Goal: Information Seeking & Learning: Learn about a topic

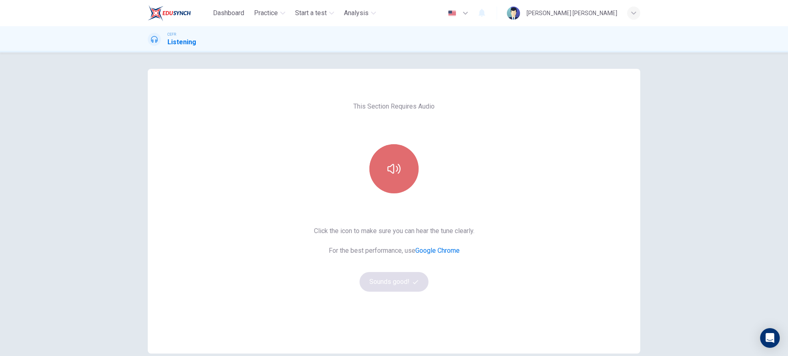
click at [409, 166] on button "button" at bounding box center [393, 168] width 49 height 49
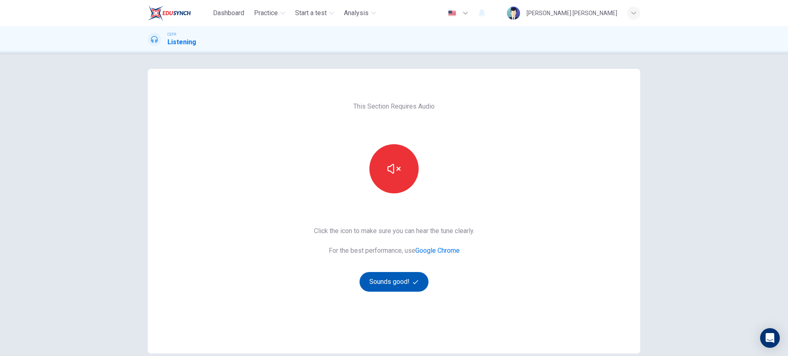
click at [400, 282] on button "Sounds good!" at bounding box center [393, 282] width 69 height 20
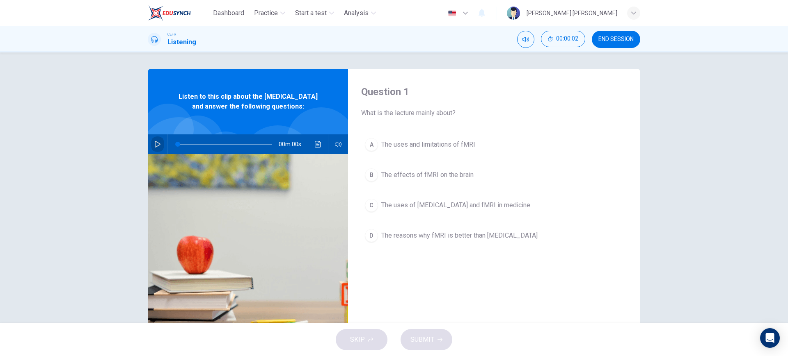
click at [154, 148] on icon "button" at bounding box center [157, 144] width 7 height 7
type input "0"
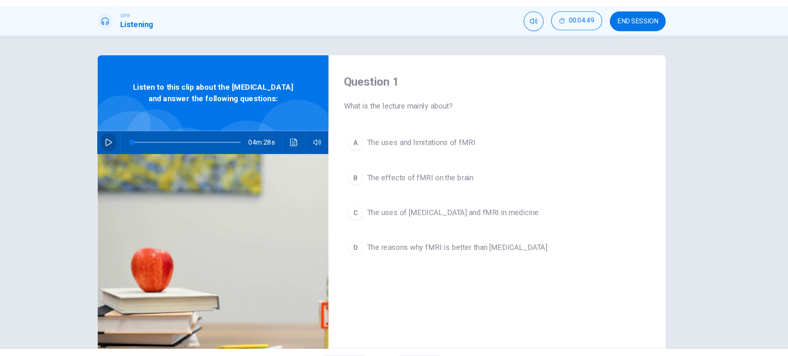
click at [155, 148] on icon "button" at bounding box center [158, 144] width 6 height 7
type input "0"
click at [460, 205] on span "The uses of [MEDICAL_DATA] and fMRI in medicine" at bounding box center [455, 206] width 149 height 10
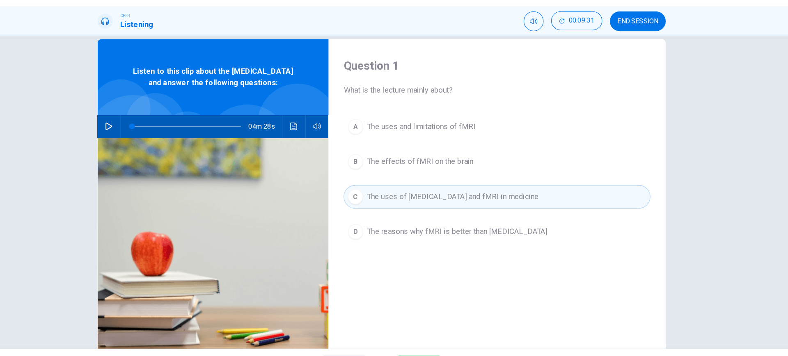
scroll to position [47, 0]
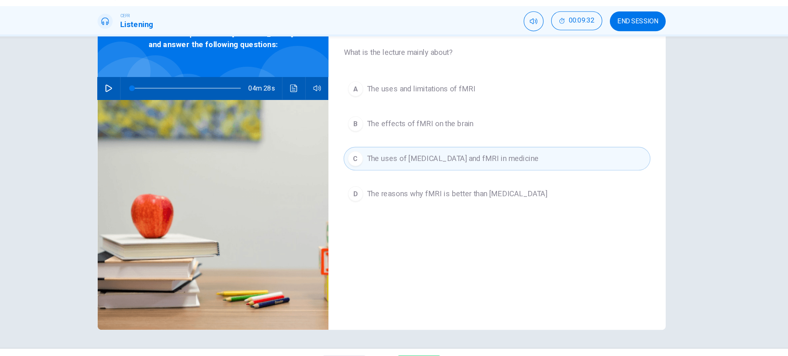
click at [372, 159] on div "C" at bounding box center [371, 158] width 13 height 13
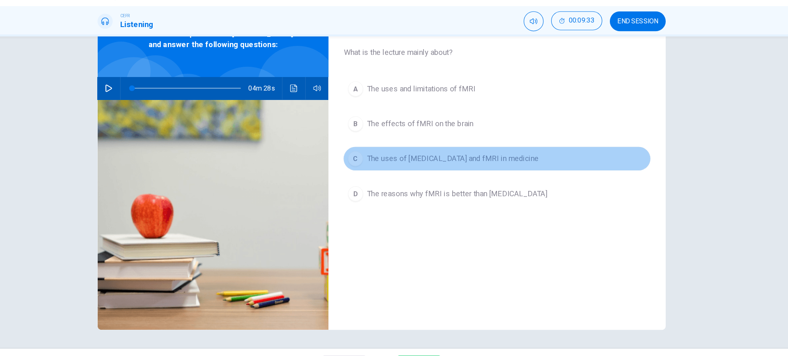
click at [371, 159] on div "C" at bounding box center [371, 158] width 13 height 13
click at [370, 159] on div "C" at bounding box center [371, 158] width 13 height 13
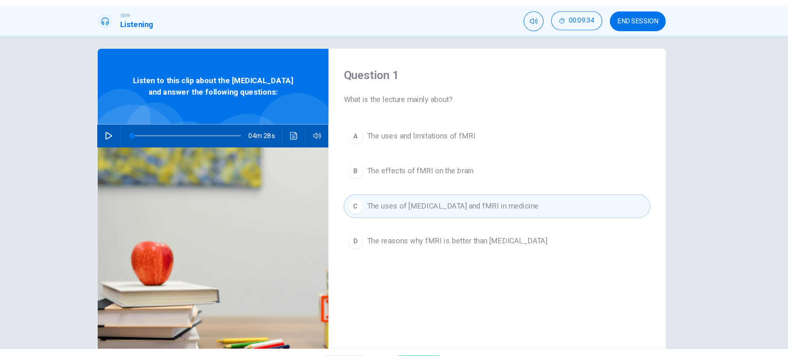
scroll to position [2, 0]
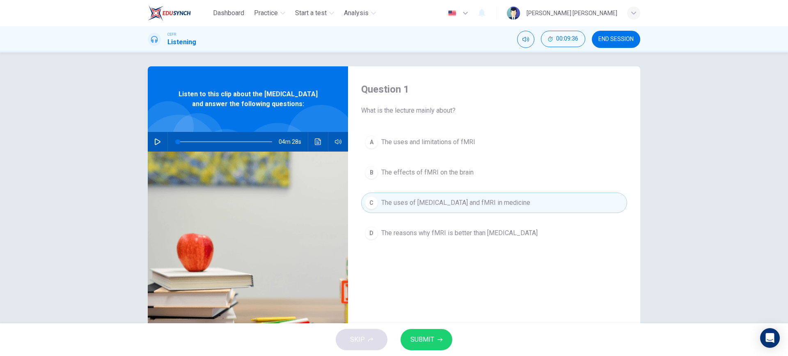
click at [428, 327] on div "SKIP SUBMIT" at bounding box center [394, 340] width 788 height 33
click at [445, 341] on button "SUBMIT" at bounding box center [426, 339] width 52 height 21
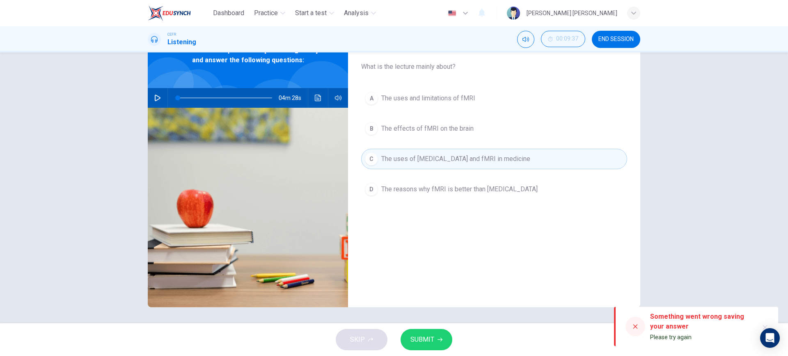
scroll to position [47, 0]
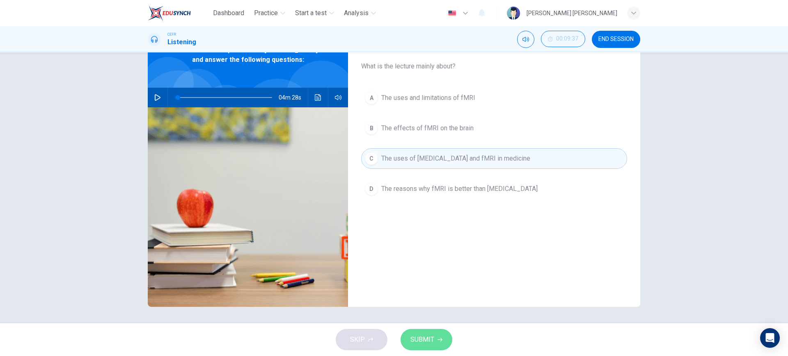
click at [441, 338] on icon "button" at bounding box center [439, 340] width 5 height 5
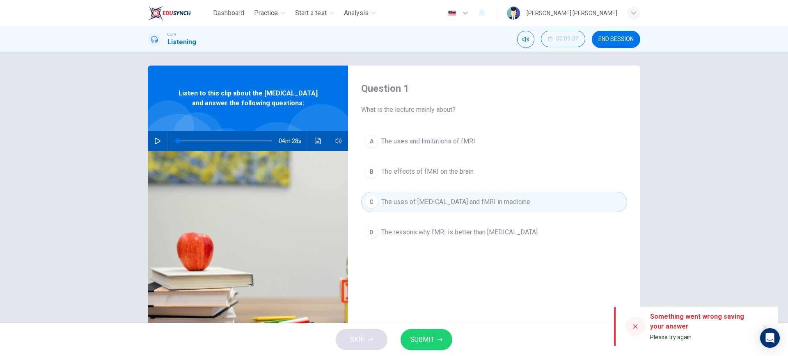
scroll to position [0, 0]
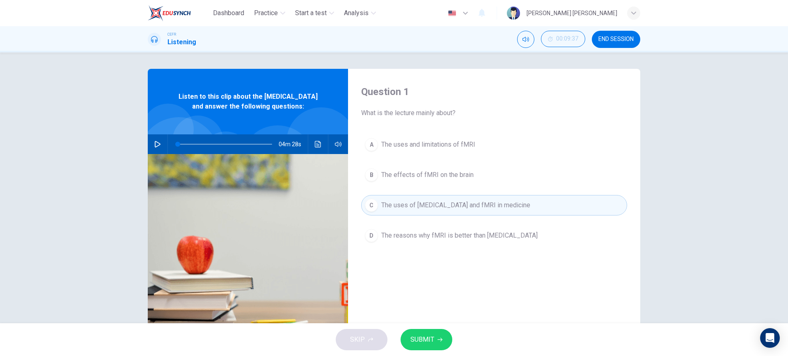
click at [745, 124] on div "Question 1 What is the lecture mainly about? A The uses and limitations of fMRI…" at bounding box center [394, 188] width 788 height 271
click at [436, 343] on button "SUBMIT" at bounding box center [426, 339] width 52 height 21
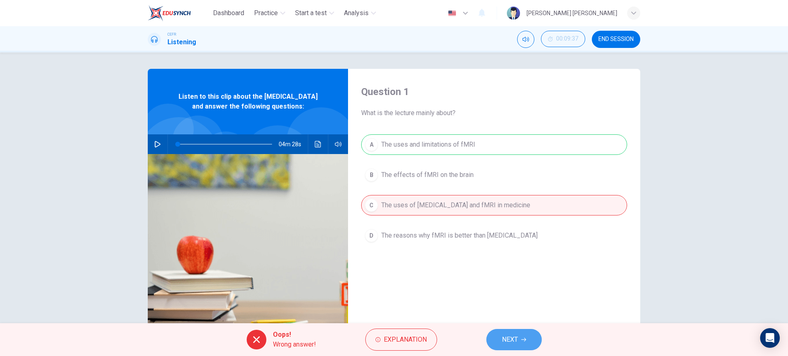
click at [523, 338] on icon "button" at bounding box center [523, 340] width 5 height 5
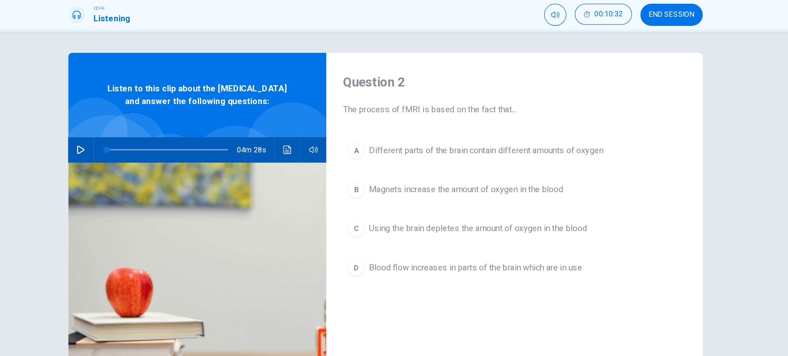
click at [490, 149] on span "Different parts of the brain contain different amounts of oxygen" at bounding box center [472, 145] width 182 height 10
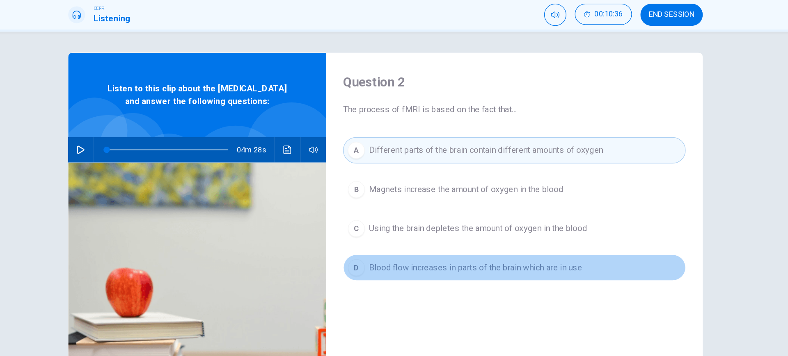
click at [412, 242] on button "D Blood flow increases in parts of the brain which are in use" at bounding box center [494, 236] width 266 height 21
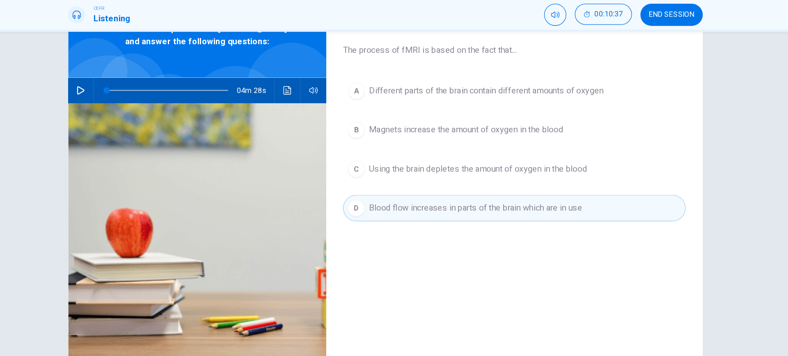
scroll to position [47, 0]
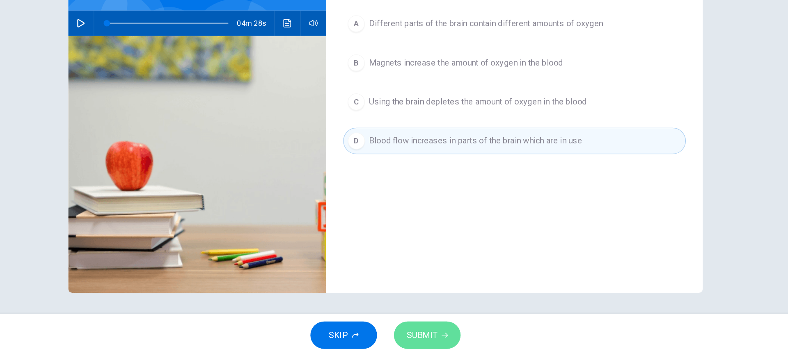
click at [438, 339] on icon "button" at bounding box center [439, 340] width 5 height 5
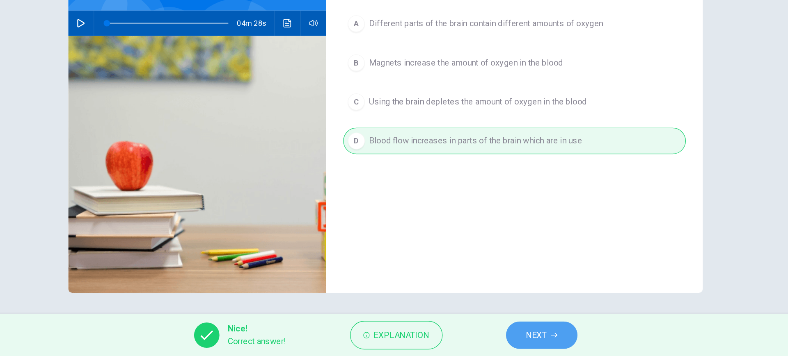
click at [510, 335] on span "NEXT" at bounding box center [511, 339] width 16 height 11
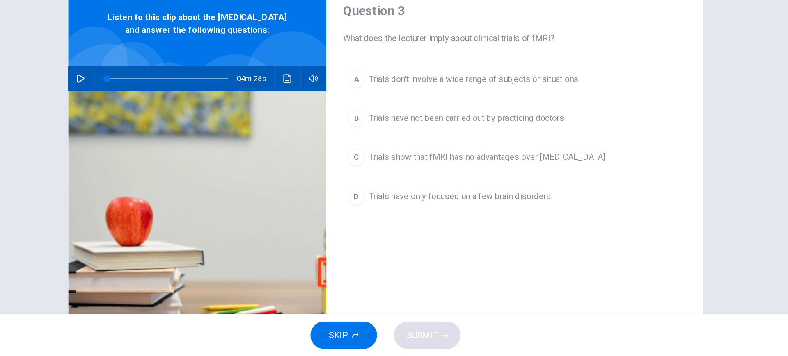
scroll to position [0, 0]
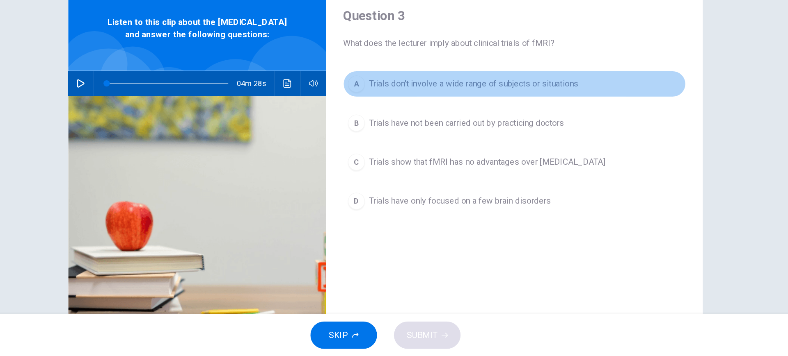
click at [455, 144] on span "Trials don't involve a wide range of subjects or situations" at bounding box center [462, 145] width 162 height 10
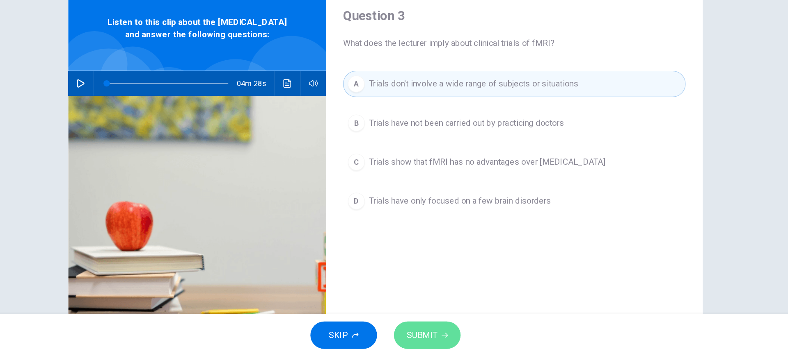
click at [427, 335] on span "SUBMIT" at bounding box center [422, 339] width 24 height 11
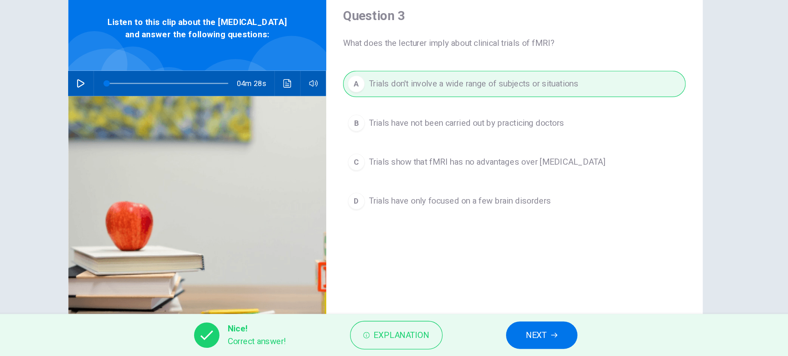
click at [510, 345] on span "NEXT" at bounding box center [511, 339] width 16 height 11
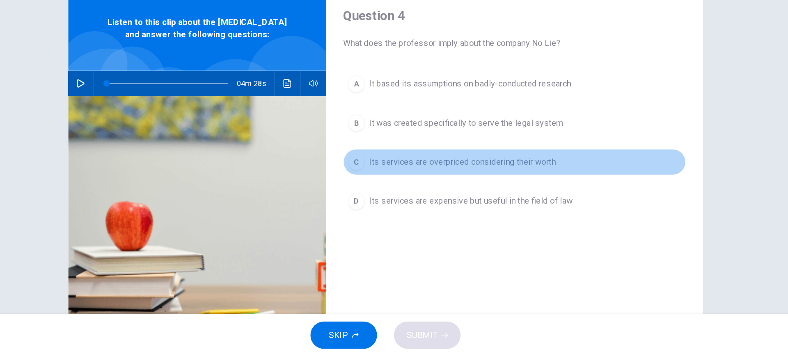
click at [422, 210] on span "Its services are overpriced considering their worth" at bounding box center [453, 206] width 145 height 10
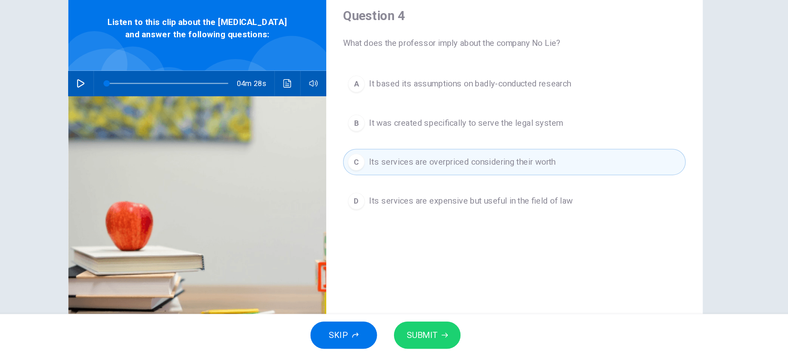
click at [419, 342] on span "SUBMIT" at bounding box center [422, 339] width 24 height 11
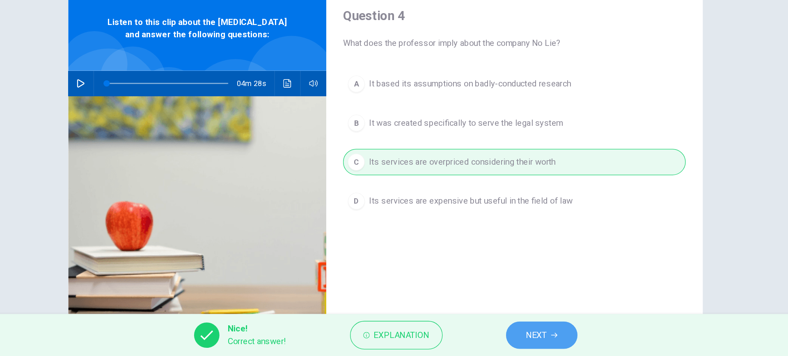
click at [495, 340] on button "NEXT" at bounding box center [514, 339] width 55 height 21
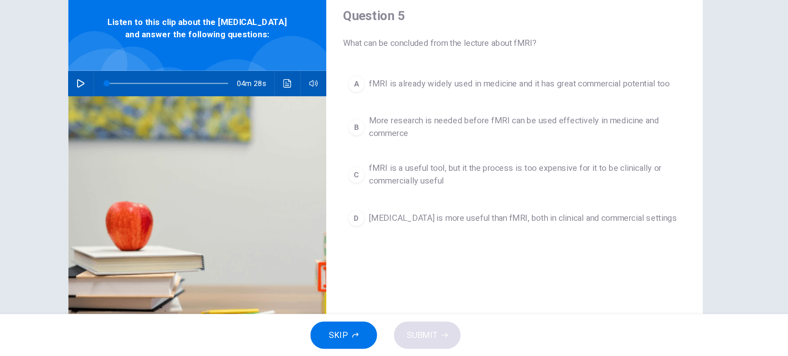
drag, startPoint x: 486, startPoint y: 158, endPoint x: 487, endPoint y: 153, distance: 4.6
click at [487, 153] on div "A fMRI is already widely used in medicine and it has great commercial potential…" at bounding box center [494, 205] width 266 height 141
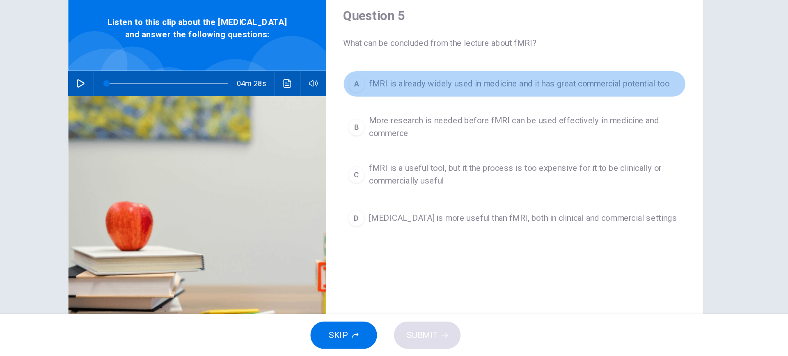
click at [431, 144] on span "fMRI is already widely used in medicine and it has great commercial potential t…" at bounding box center [497, 145] width 233 height 10
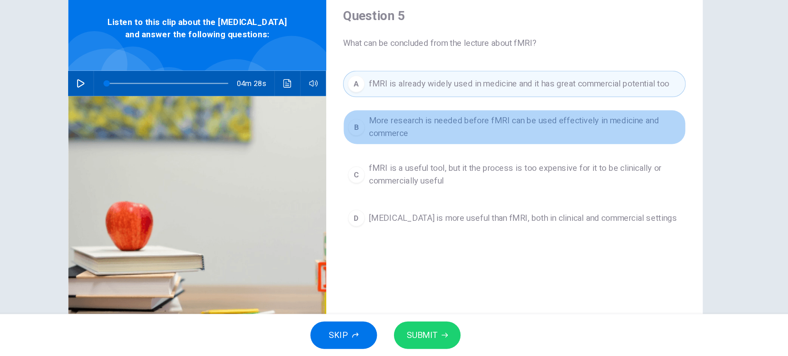
click at [451, 183] on span "More research is needed before fMRI can be used effectively in medicine and com…" at bounding box center [502, 179] width 242 height 20
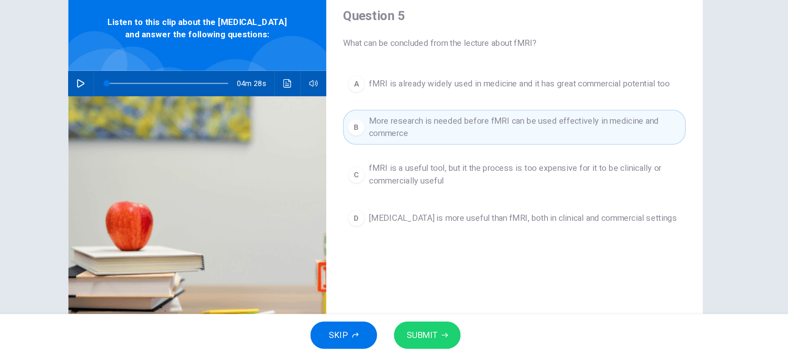
click at [432, 346] on button "SUBMIT" at bounding box center [426, 339] width 52 height 21
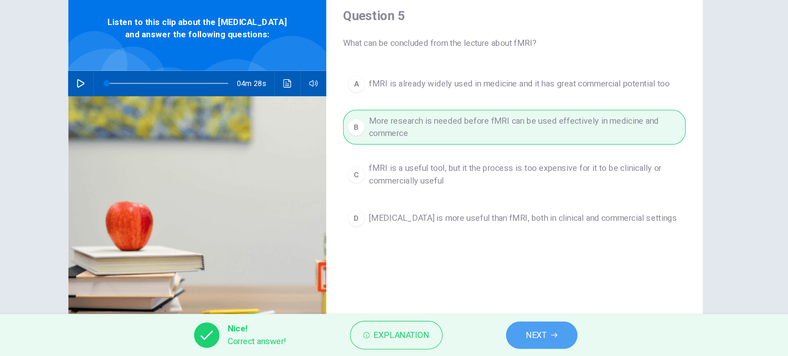
click at [527, 333] on button "NEXT" at bounding box center [514, 339] width 55 height 21
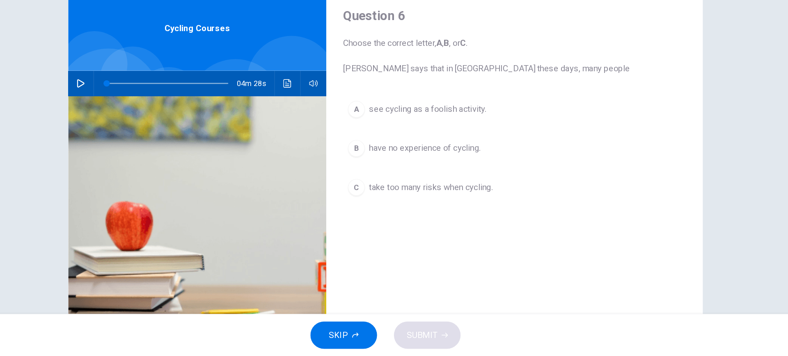
click at [157, 149] on button "button" at bounding box center [157, 145] width 13 height 20
click at [158, 145] on button "button" at bounding box center [157, 145] width 13 height 20
type input "0"
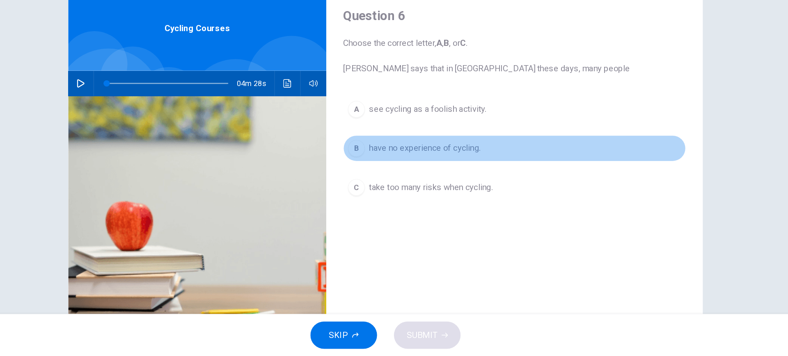
click at [381, 199] on span "have no experience of cycling." at bounding box center [424, 195] width 87 height 10
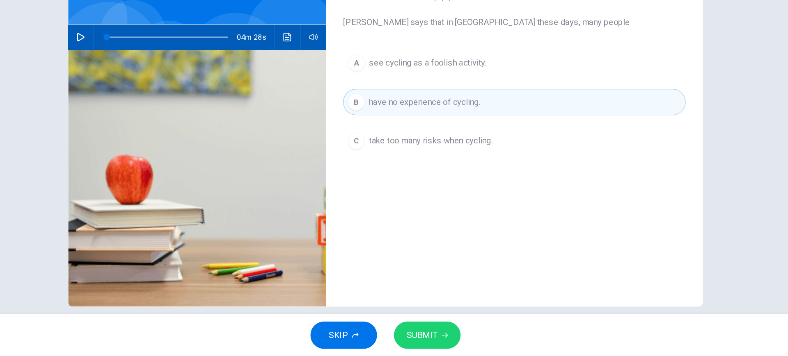
scroll to position [47, 0]
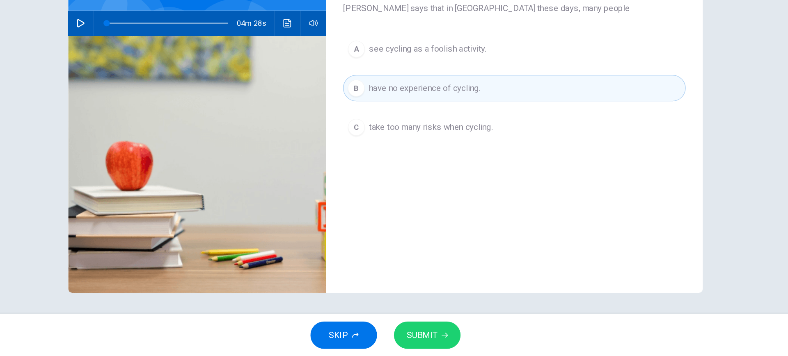
drag, startPoint x: 438, startPoint y: 341, endPoint x: 416, endPoint y: 316, distance: 33.7
click at [437, 341] on icon "button" at bounding box center [439, 340] width 5 height 5
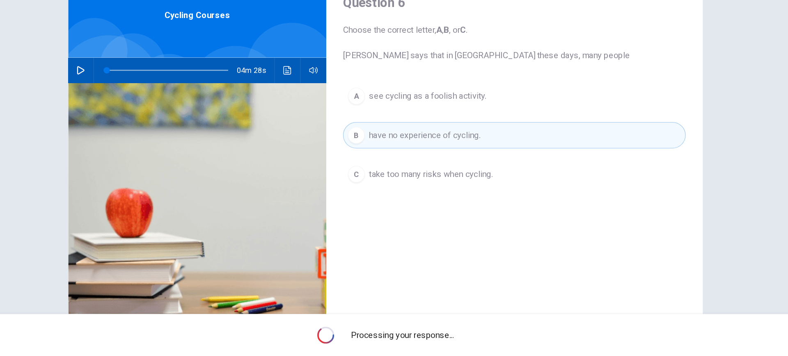
scroll to position [7, 0]
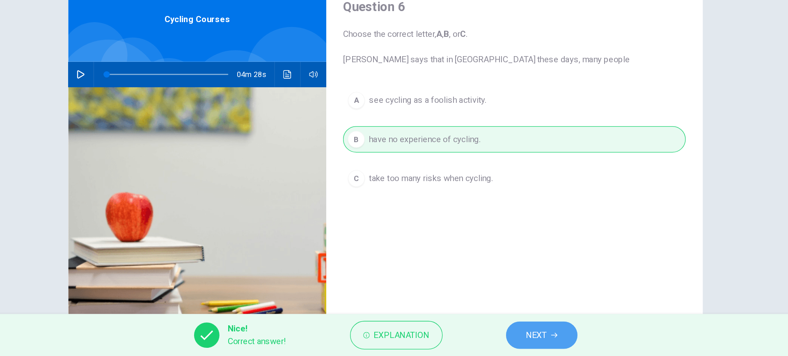
click at [509, 338] on span "NEXT" at bounding box center [511, 339] width 16 height 11
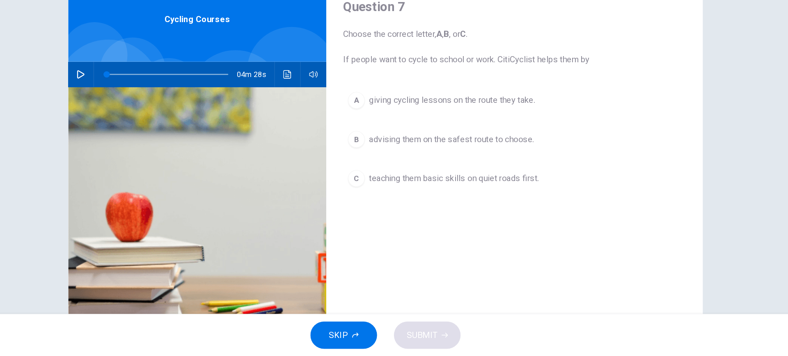
click at [406, 165] on button "A giving cycling lessons on the route they take." at bounding box center [494, 157] width 266 height 21
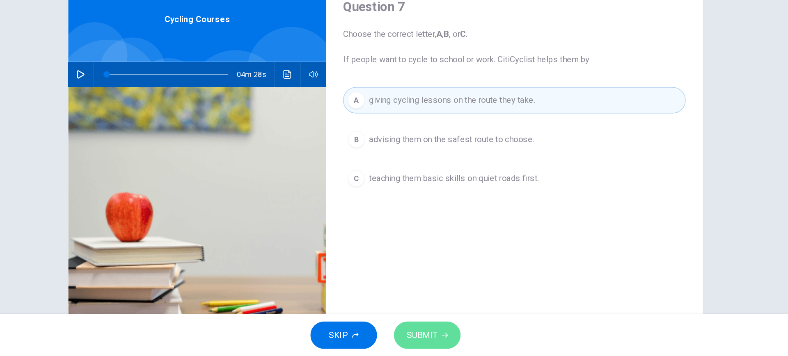
click at [431, 338] on span "SUBMIT" at bounding box center [422, 339] width 24 height 11
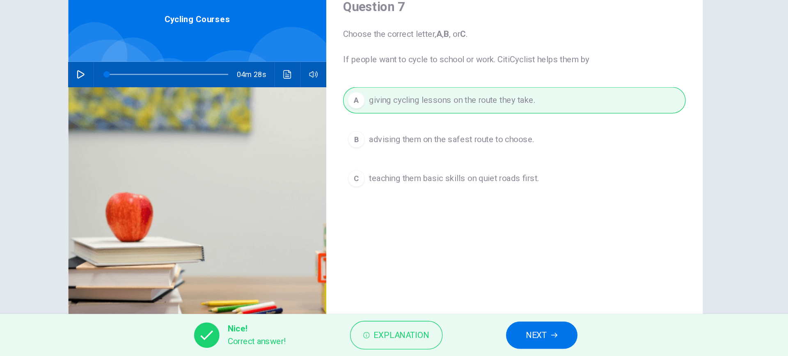
click at [509, 336] on span "NEXT" at bounding box center [511, 339] width 16 height 11
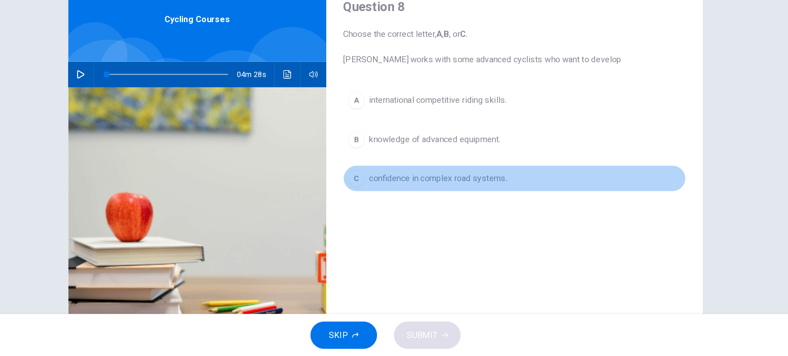
click at [452, 224] on button "C confidence in complex road systems." at bounding box center [494, 218] width 266 height 21
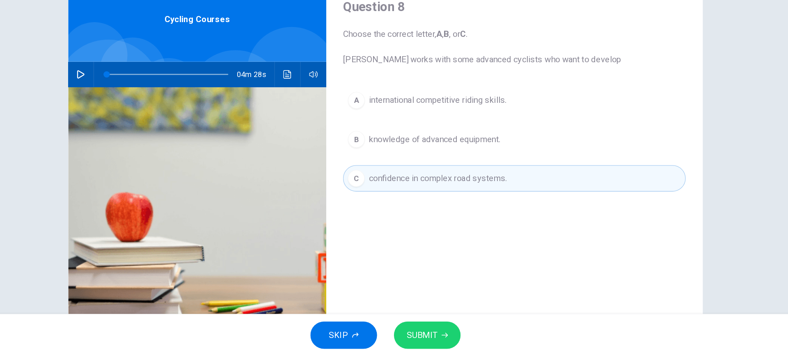
click at [438, 334] on button "SUBMIT" at bounding box center [426, 339] width 52 height 21
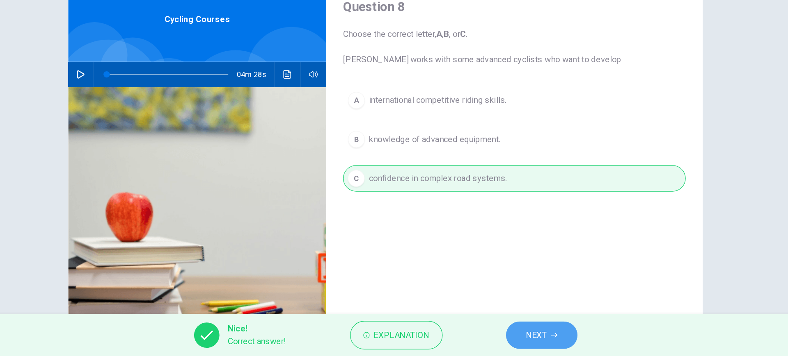
click at [503, 342] on span "NEXT" at bounding box center [511, 339] width 16 height 11
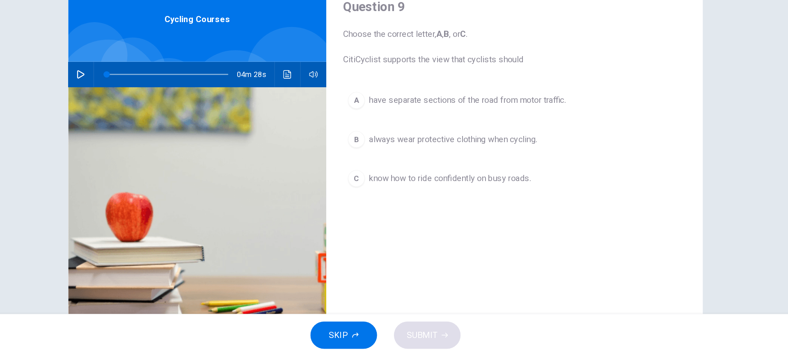
click at [489, 161] on span "have separate sections of the road from motor traffic." at bounding box center [457, 158] width 153 height 10
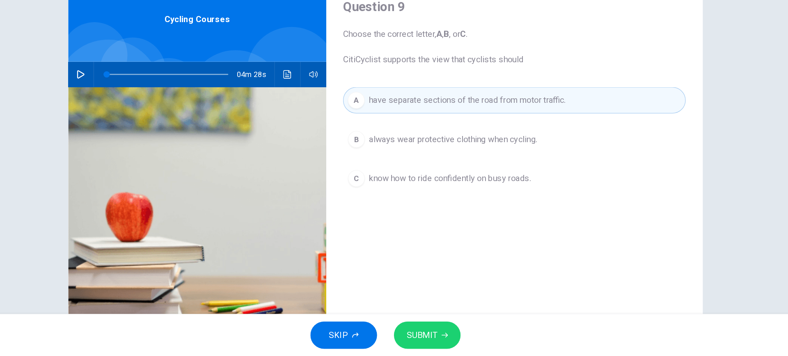
click at [438, 336] on button "SUBMIT" at bounding box center [426, 339] width 52 height 21
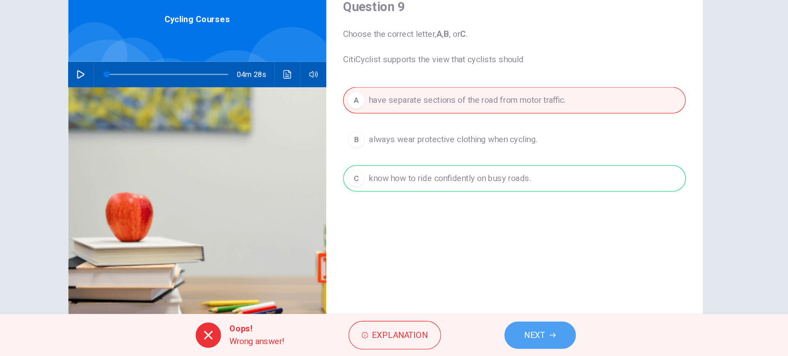
click at [504, 344] on span "NEXT" at bounding box center [510, 339] width 16 height 11
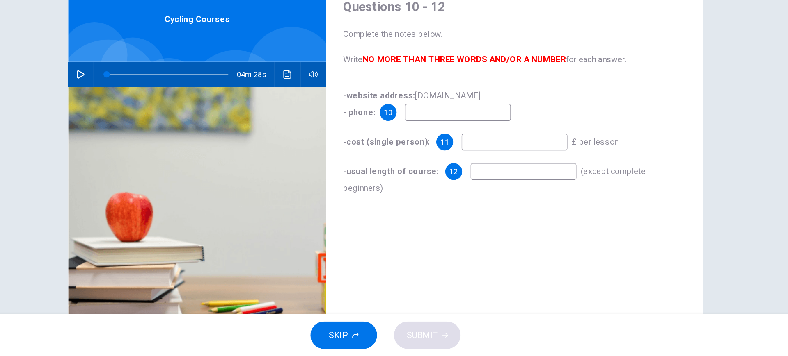
click at [425, 167] on input at bounding box center [450, 166] width 82 height 13
type input "02075624028"
click at [511, 191] on input at bounding box center [494, 189] width 82 height 13
type input "27.50"
click at [523, 215] on input at bounding box center [501, 212] width 82 height 13
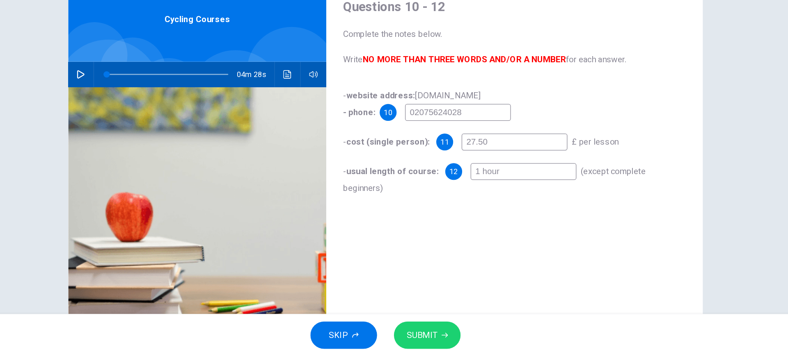
type input "1 hour"
click at [434, 345] on button "SUBMIT" at bounding box center [426, 339] width 52 height 21
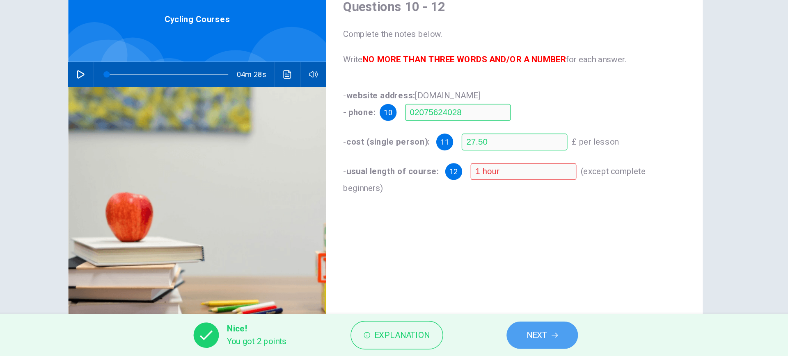
click at [517, 336] on button "NEXT" at bounding box center [515, 339] width 55 height 21
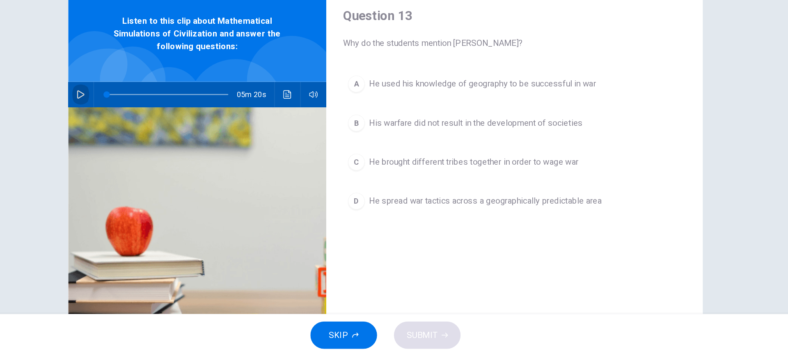
click at [160, 157] on button "button" at bounding box center [157, 153] width 13 height 20
click at [154, 156] on icon "button" at bounding box center [157, 153] width 7 height 7
type input "0"
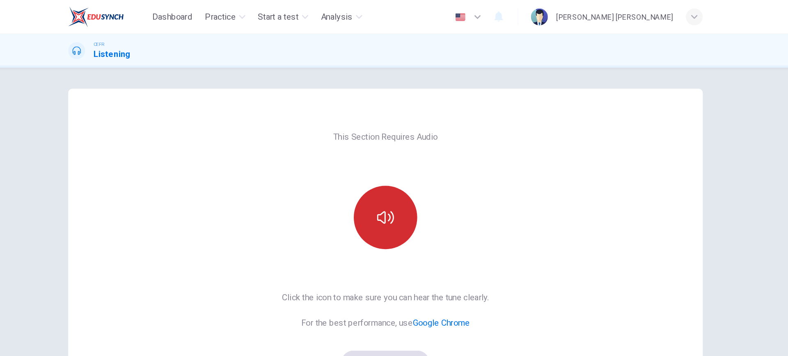
click at [393, 164] on icon "button" at bounding box center [393, 168] width 13 height 13
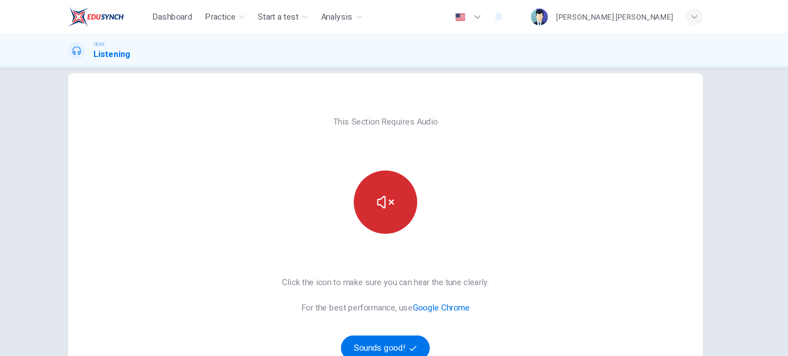
scroll to position [40, 0]
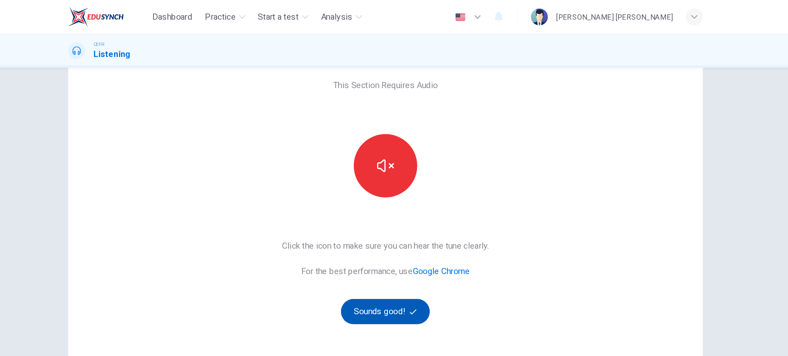
click at [394, 236] on button "Sounds good!" at bounding box center [393, 242] width 69 height 20
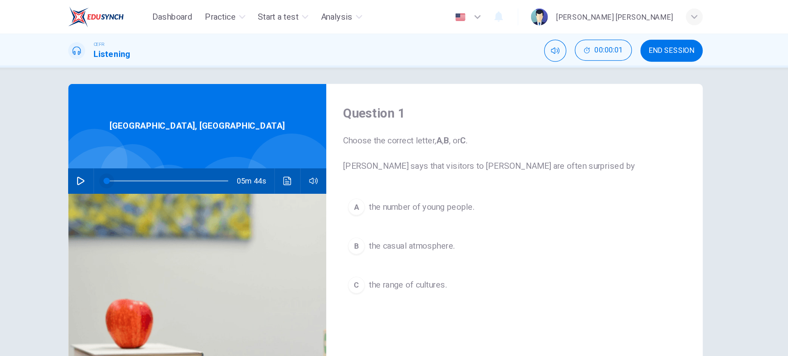
scroll to position [0, 0]
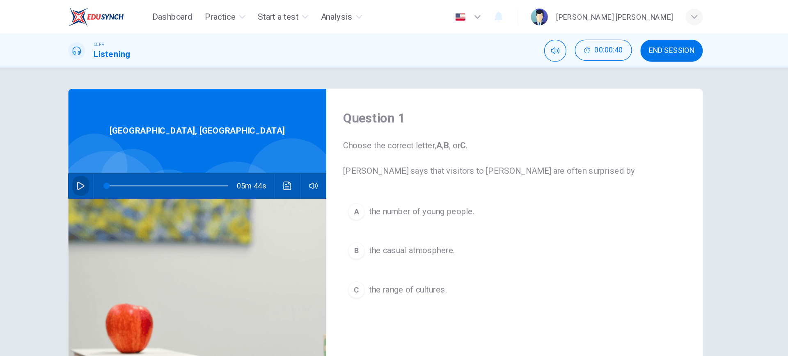
click at [158, 142] on icon "button" at bounding box center [157, 144] width 7 height 7
drag, startPoint x: 158, startPoint y: 141, endPoint x: 163, endPoint y: 125, distance: 16.9
click at [157, 142] on icon "button" at bounding box center [157, 144] width 7 height 7
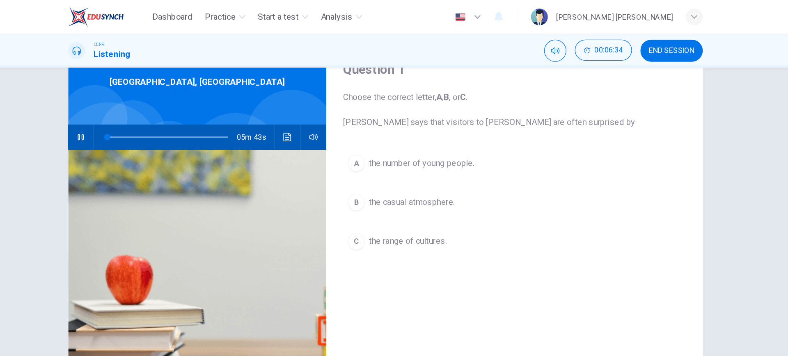
scroll to position [40, 0]
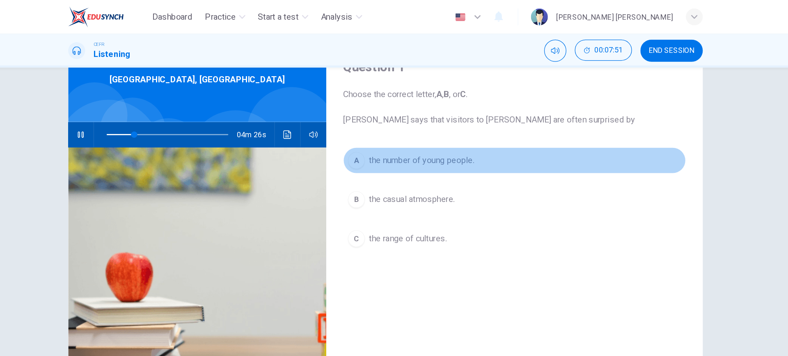
click at [374, 135] on button "A the number of young people." at bounding box center [494, 124] width 266 height 21
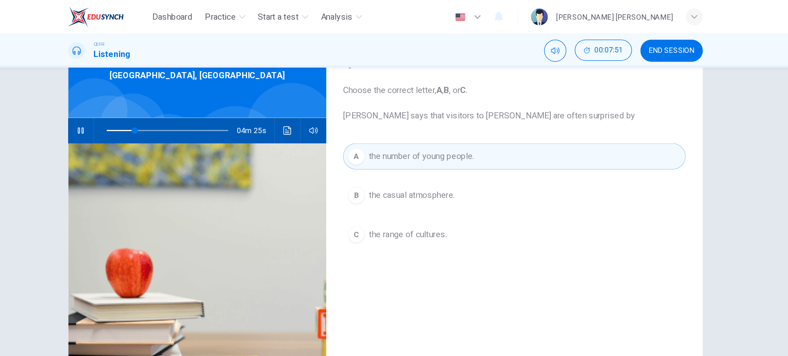
scroll to position [47, 0]
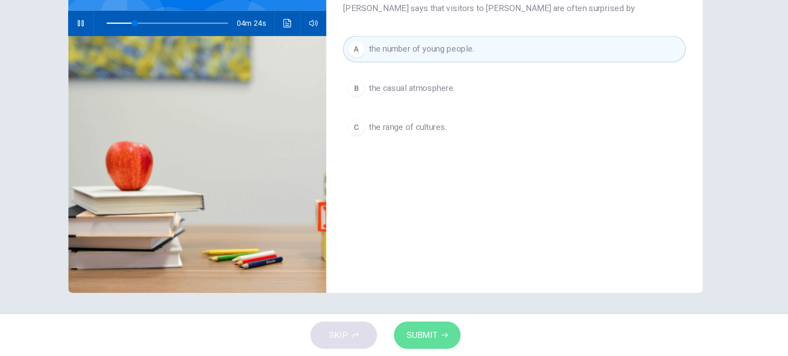
click at [417, 331] on button "SUBMIT" at bounding box center [426, 339] width 52 height 21
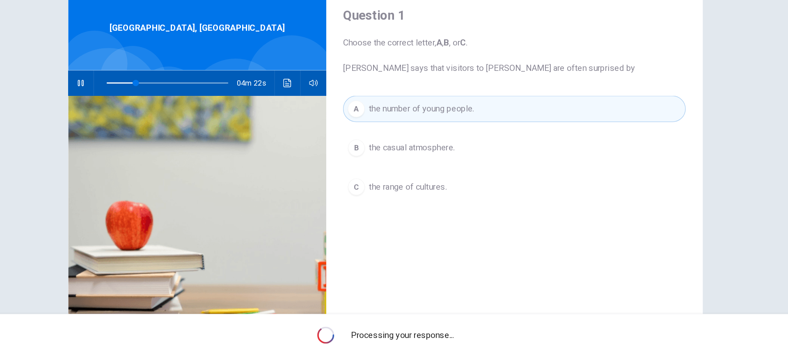
scroll to position [0, 0]
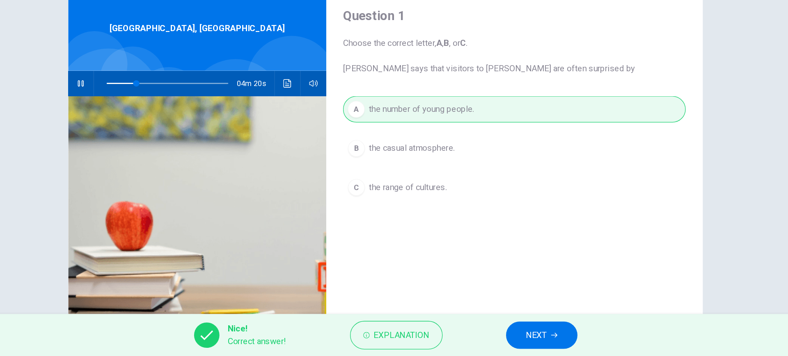
click at [512, 346] on button "NEXT" at bounding box center [514, 339] width 55 height 21
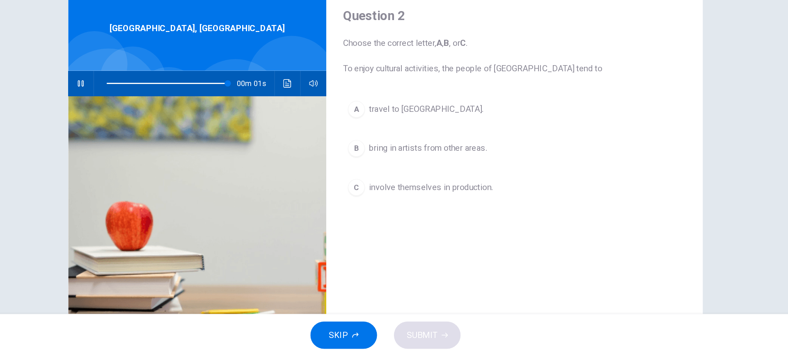
type input "0"
click at [461, 231] on button "C involve themselves in production." at bounding box center [494, 225] width 266 height 21
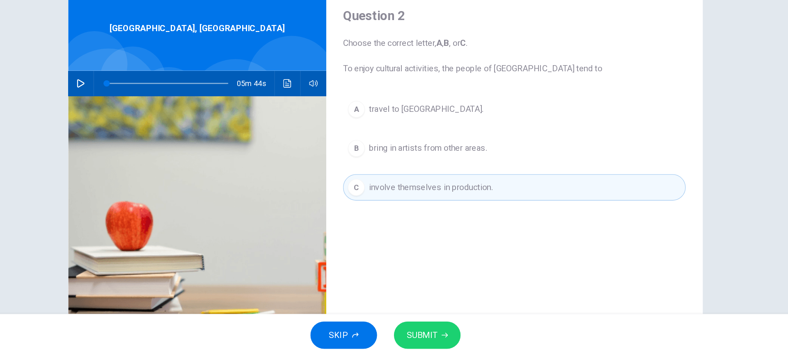
click at [461, 163] on button "A travel to southern Australia." at bounding box center [494, 164] width 266 height 21
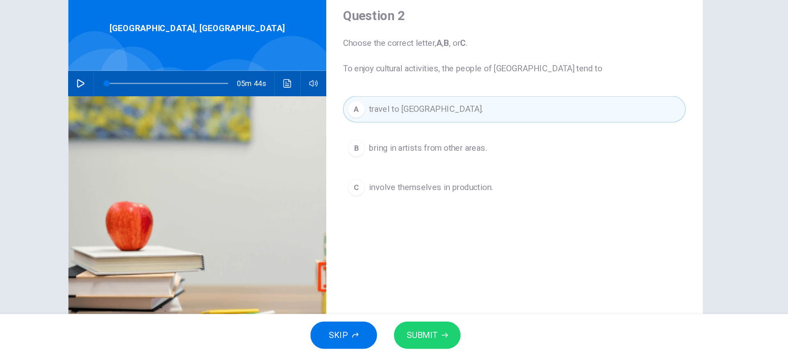
click at [407, 337] on button "SUBMIT" at bounding box center [426, 339] width 52 height 21
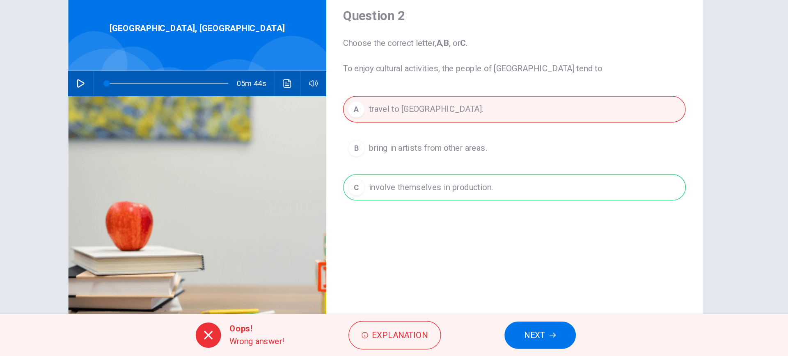
click at [525, 345] on button "NEXT" at bounding box center [513, 339] width 55 height 21
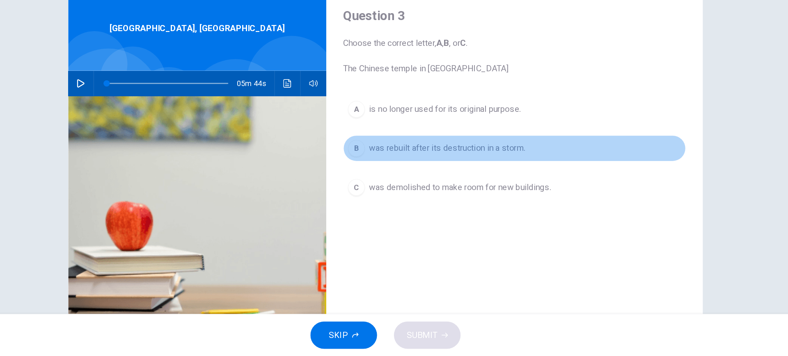
click at [414, 195] on span "was rebuilt after its destruction in a storm." at bounding box center [441, 195] width 121 height 10
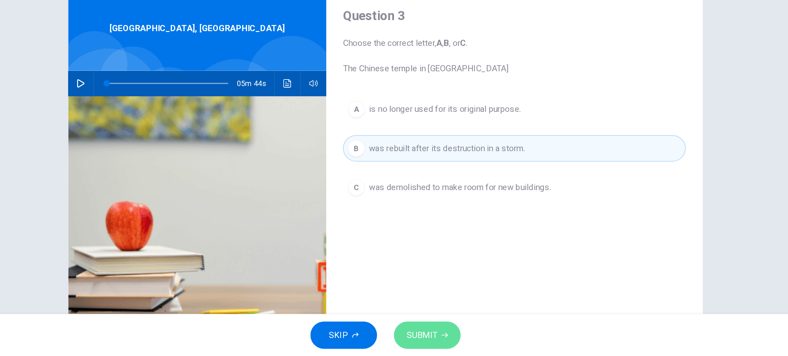
click at [431, 340] on span "SUBMIT" at bounding box center [422, 339] width 24 height 11
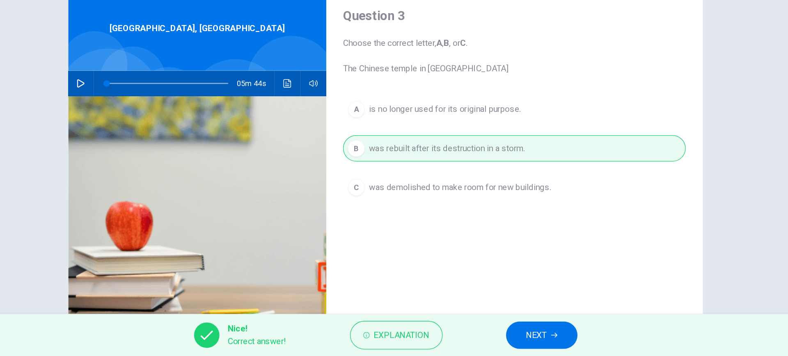
click at [506, 338] on span "NEXT" at bounding box center [511, 339] width 16 height 11
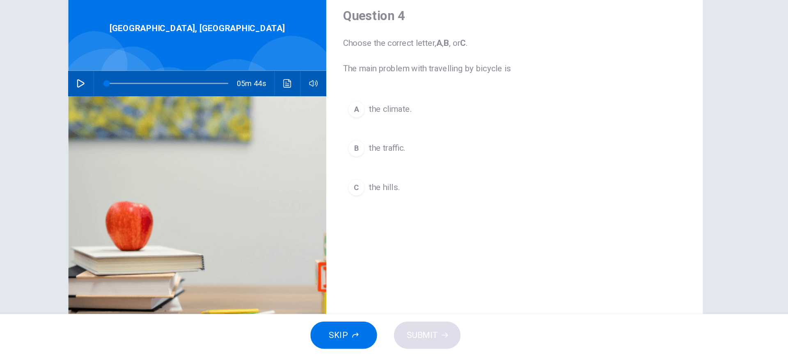
click at [439, 169] on button "A the climate." at bounding box center [494, 164] width 266 height 21
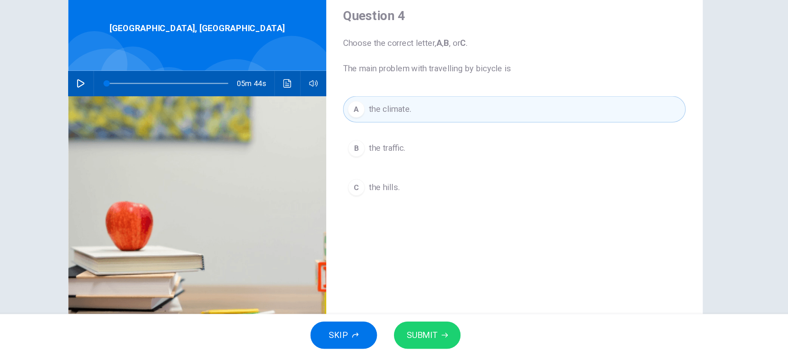
click at [419, 339] on span "SUBMIT" at bounding box center [422, 339] width 24 height 11
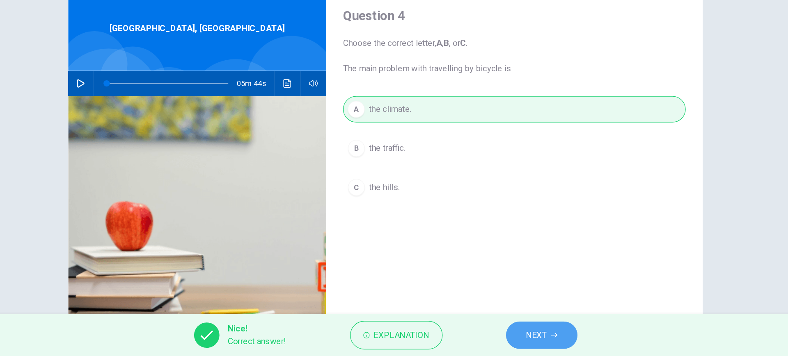
click at [498, 343] on button "NEXT" at bounding box center [514, 339] width 55 height 21
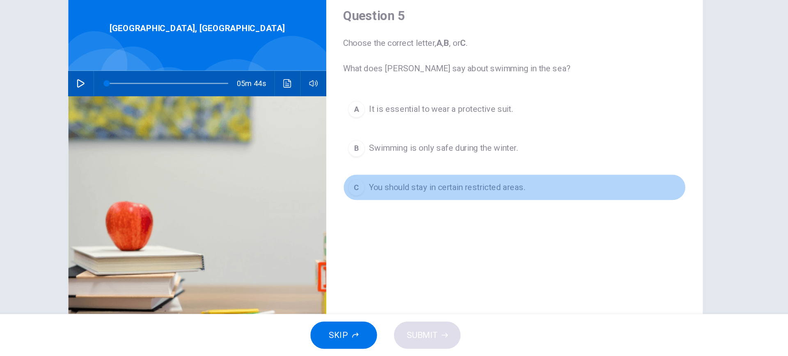
click at [427, 226] on span "You should stay in certain restricted areas." at bounding box center [441, 225] width 121 height 10
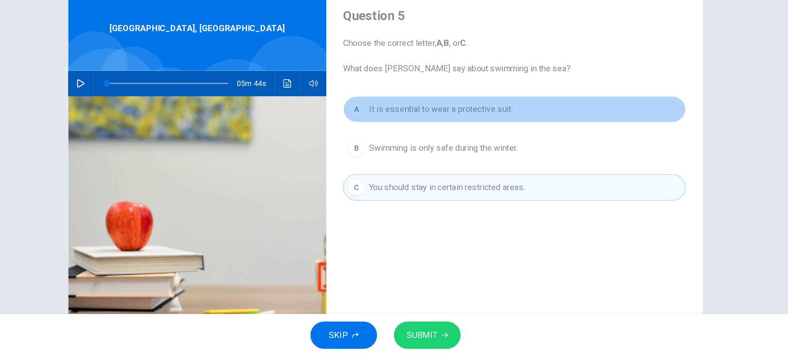
click at [441, 166] on span "It is essential to wear a protective suit." at bounding box center [437, 165] width 112 height 10
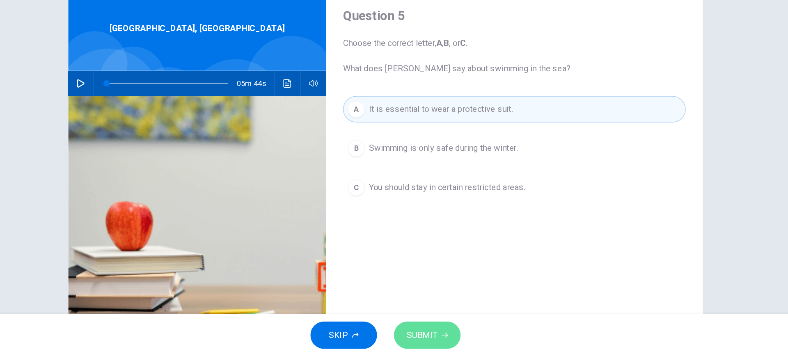
click at [429, 347] on button "SUBMIT" at bounding box center [426, 339] width 52 height 21
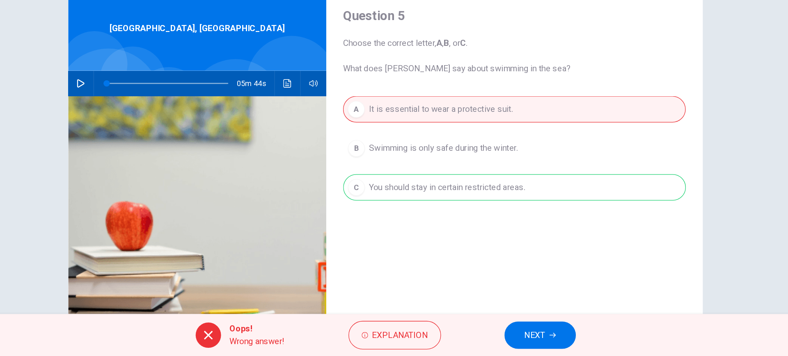
click at [507, 340] on span "NEXT" at bounding box center [510, 339] width 16 height 11
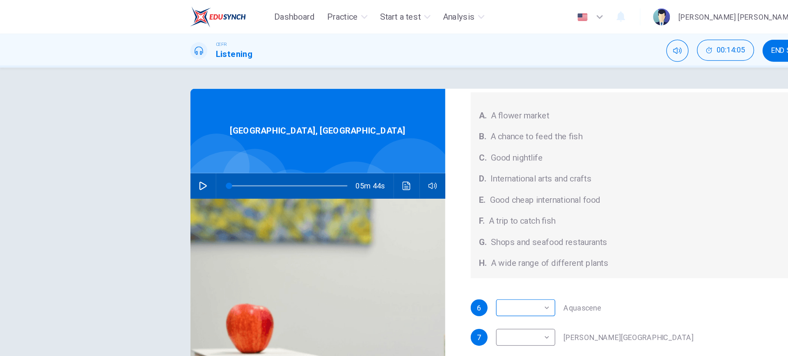
click at [319, 163] on body "Dashboard Practice Start a test Analysis English en ​ NURUL NABIHAH BINTI ZULKI…" at bounding box center [394, 178] width 788 height 356
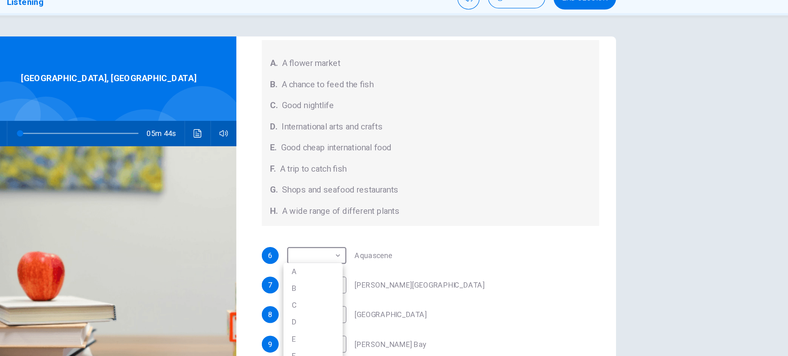
click at [510, 323] on div at bounding box center [394, 178] width 788 height 356
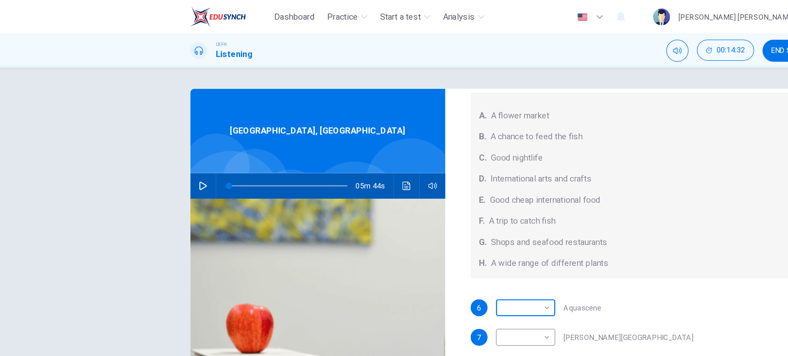
click at [257, 162] on body "Dashboard Practice Start a test Analysis English en ​ NURUL NABIHAH BINTI ZULKI…" at bounding box center [394, 178] width 788 height 356
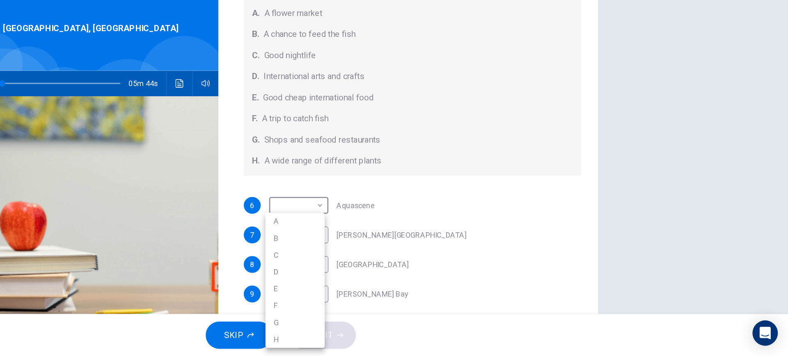
click at [454, 285] on div at bounding box center [394, 178] width 788 height 356
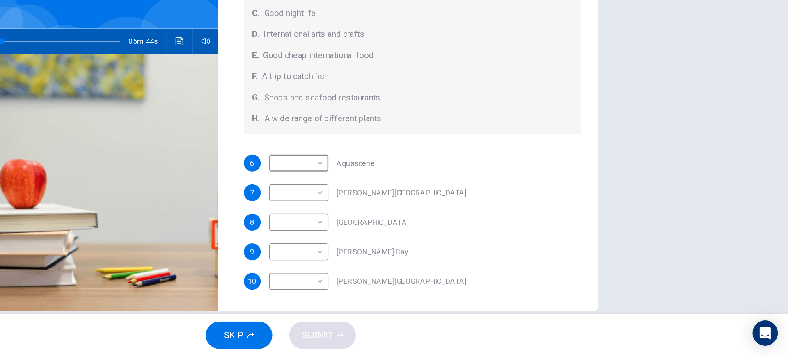
scroll to position [33, 0]
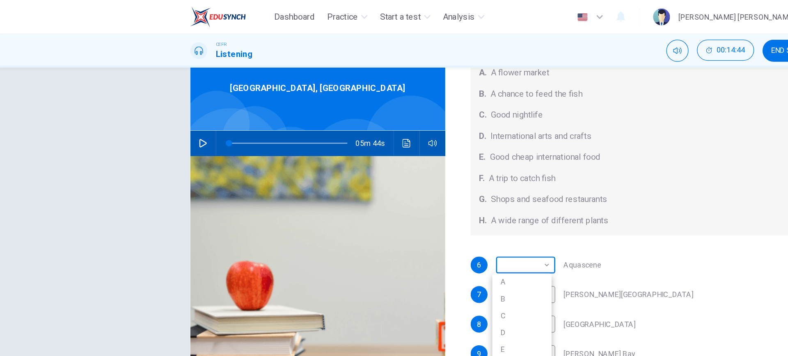
click at [229, 129] on body "Dashboard Practice Start a test Analysis English en ​ NURUL NABIHAH BINTI ZULKI…" at bounding box center [394, 178] width 788 height 356
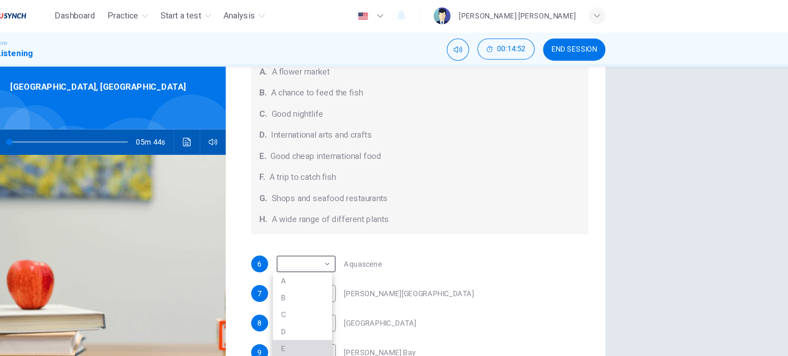
click at [400, 274] on li "E" at bounding box center [405, 271] width 46 height 13
type input "E"
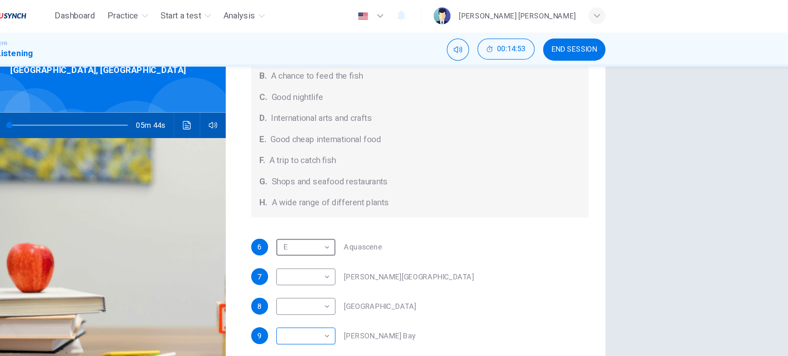
scroll to position [47, 0]
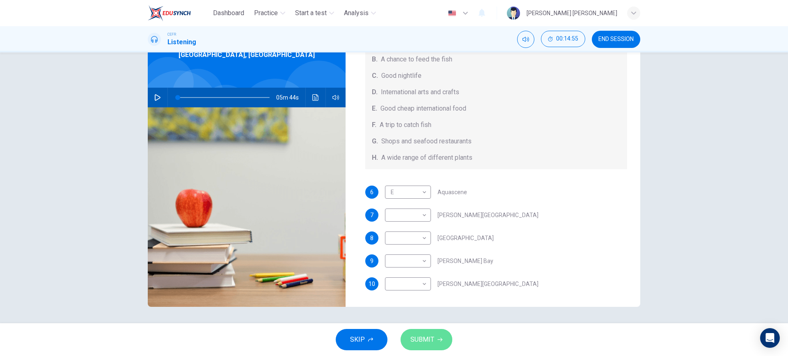
click at [422, 338] on span "SUBMIT" at bounding box center [422, 339] width 24 height 11
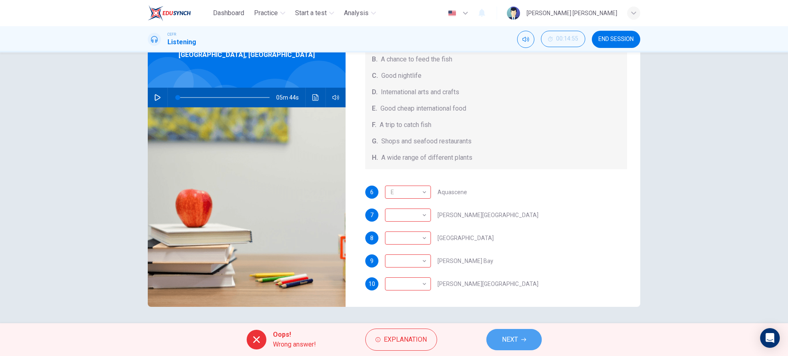
click at [513, 339] on span "NEXT" at bounding box center [510, 339] width 16 height 11
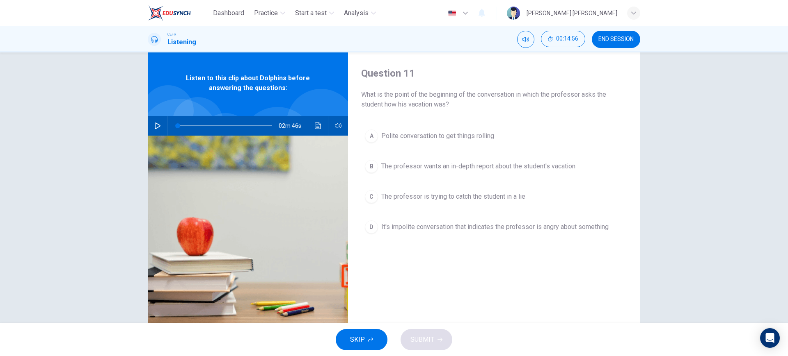
scroll to position [18, 0]
click at [155, 127] on icon "button" at bounding box center [158, 126] width 6 height 7
type input "0"
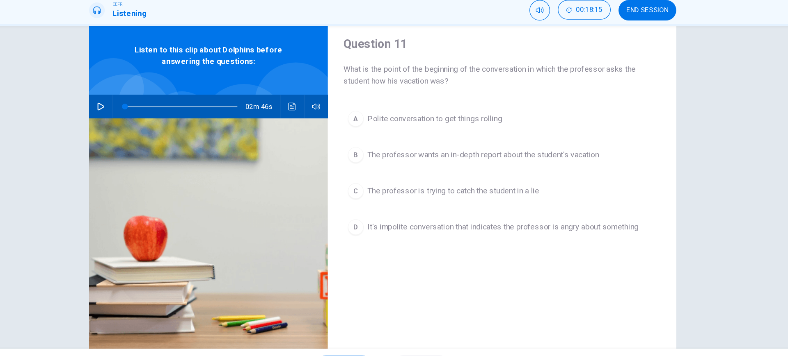
scroll to position [25, 0]
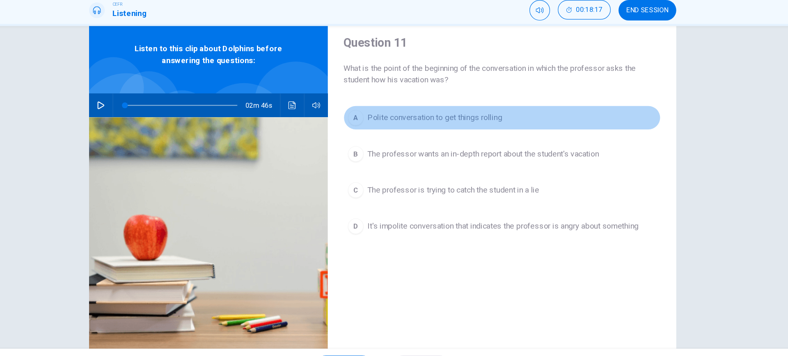
click at [411, 125] on span "Polite conversation to get things rolling" at bounding box center [437, 130] width 113 height 10
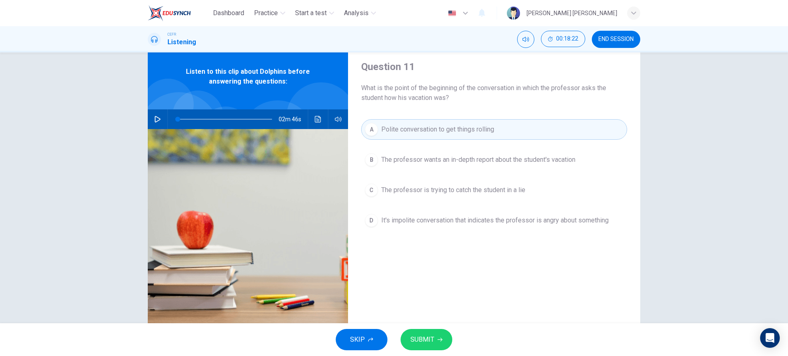
scroll to position [47, 0]
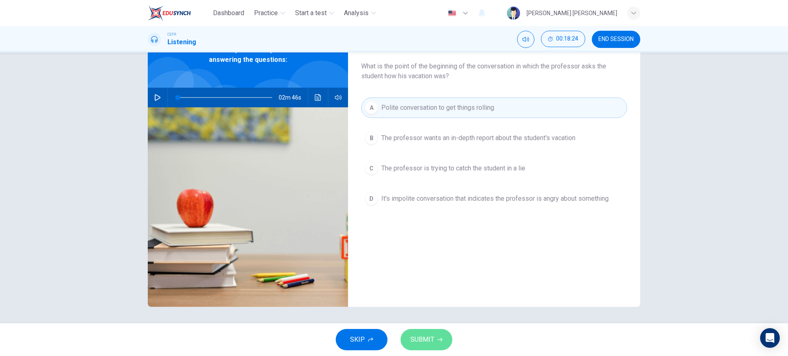
click at [432, 338] on span "SUBMIT" at bounding box center [422, 339] width 24 height 11
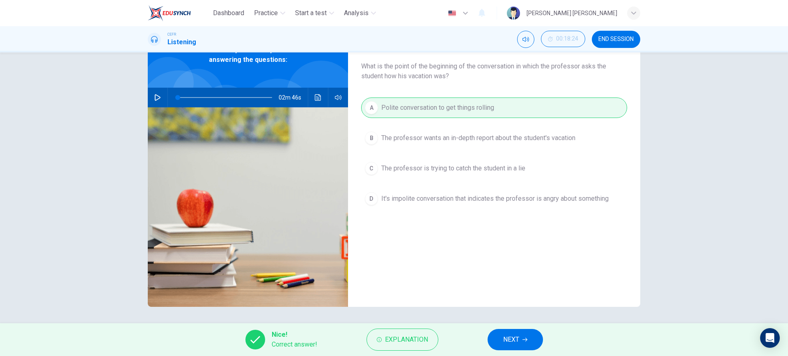
click at [445, 211] on div "A Polite conversation to get things rolling B The professor wants an in-depth r…" at bounding box center [494, 162] width 266 height 128
click at [520, 335] on button "NEXT" at bounding box center [514, 339] width 55 height 21
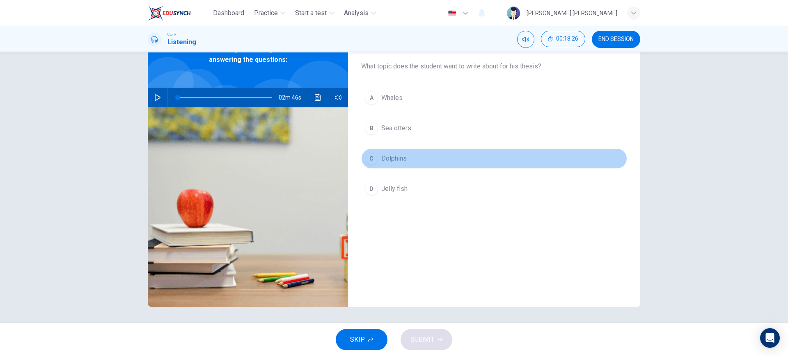
click at [407, 159] on button "C Dolphins" at bounding box center [494, 158] width 266 height 21
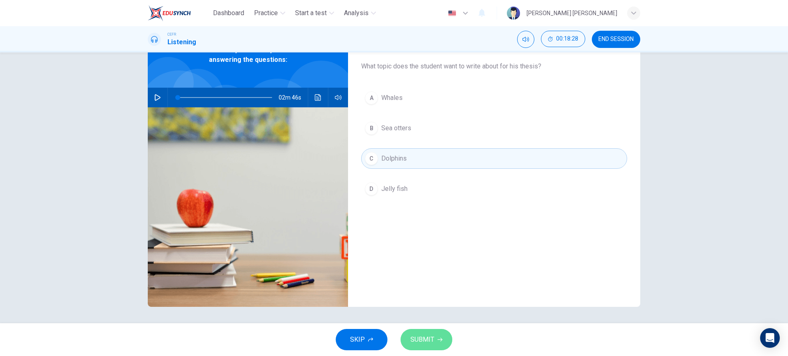
click at [430, 345] on span "SUBMIT" at bounding box center [422, 339] width 24 height 11
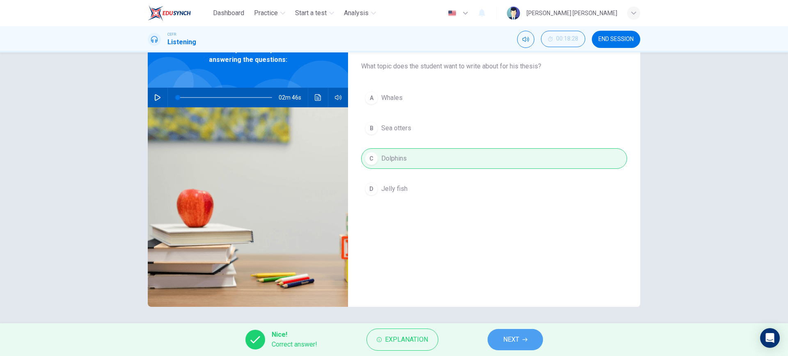
click at [506, 332] on button "NEXT" at bounding box center [514, 339] width 55 height 21
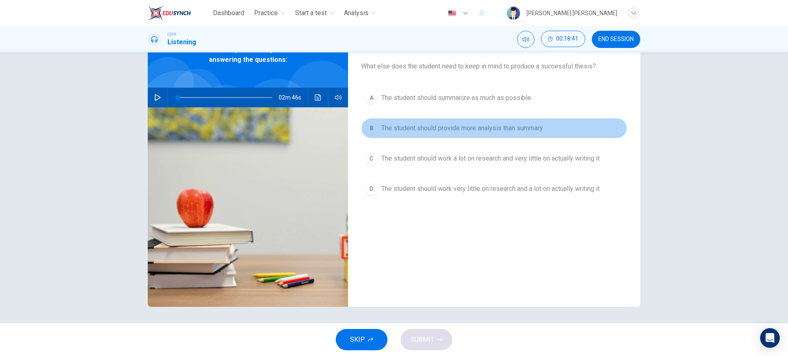
click at [448, 133] on span "The student should provide more analysis than summary" at bounding box center [462, 128] width 162 height 10
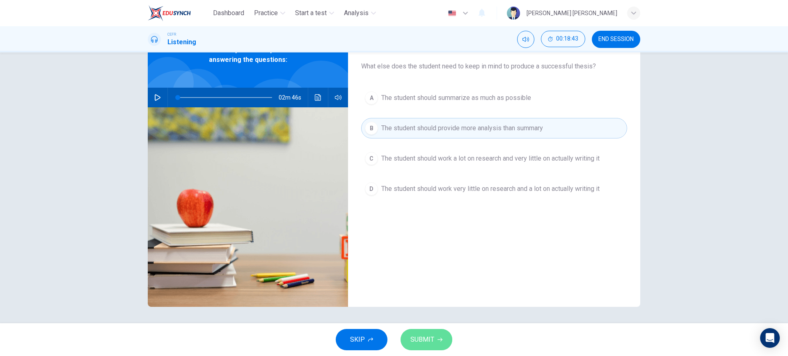
click at [439, 336] on button "SUBMIT" at bounding box center [426, 339] width 52 height 21
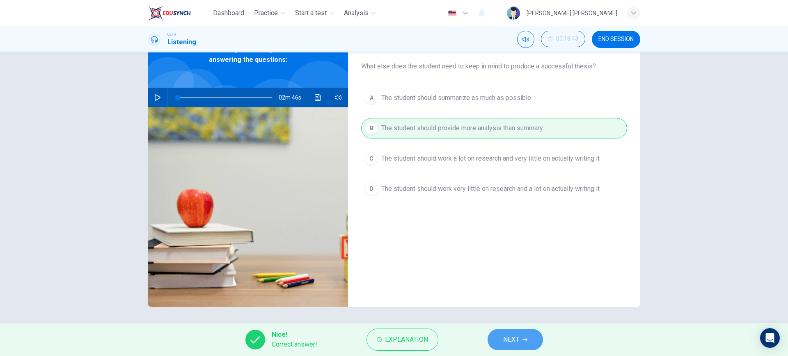
click at [519, 333] on button "NEXT" at bounding box center [514, 339] width 55 height 21
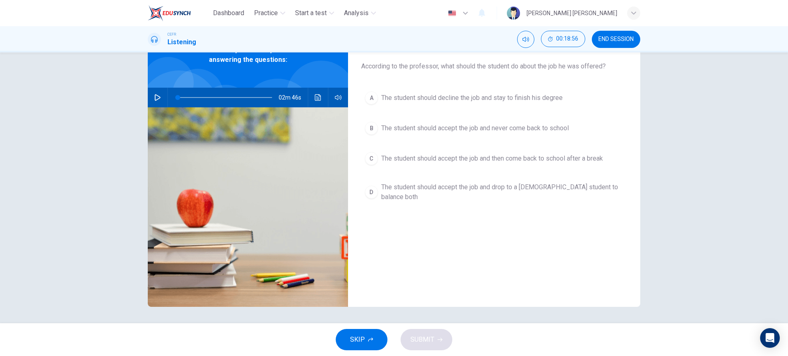
drag, startPoint x: 504, startPoint y: 85, endPoint x: 505, endPoint y: 105, distance: 20.1
click at [505, 105] on div "Question 14 According to the professor, what should the student do about the jo…" at bounding box center [494, 164] width 292 height 285
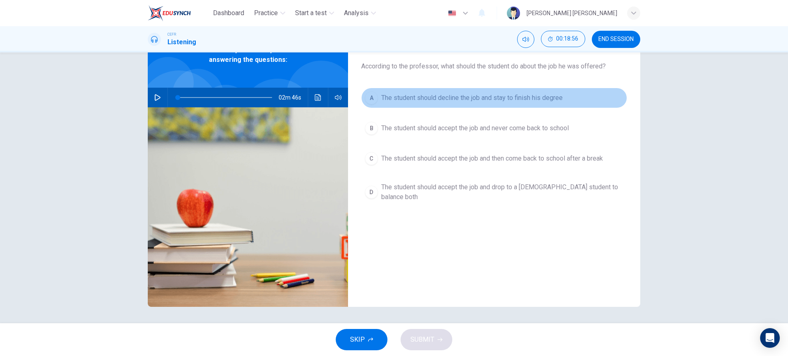
click at [505, 105] on button "A The student should decline the job and stay to finish his degree" at bounding box center [494, 98] width 266 height 21
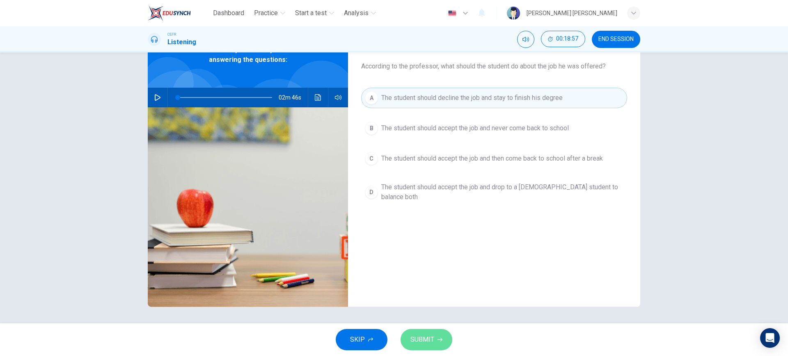
click at [439, 329] on button "SUBMIT" at bounding box center [426, 339] width 52 height 21
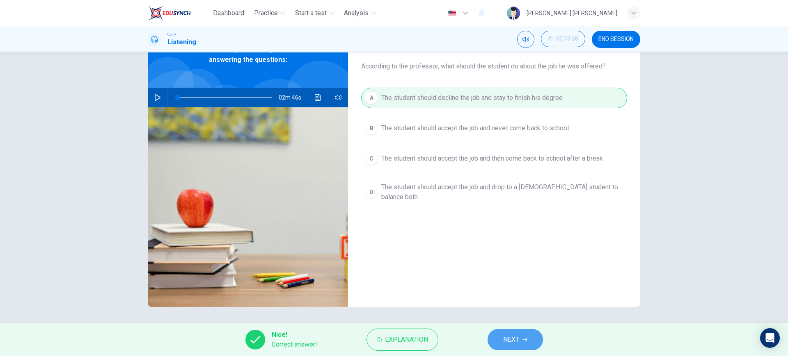
click at [512, 345] on span "NEXT" at bounding box center [511, 339] width 16 height 11
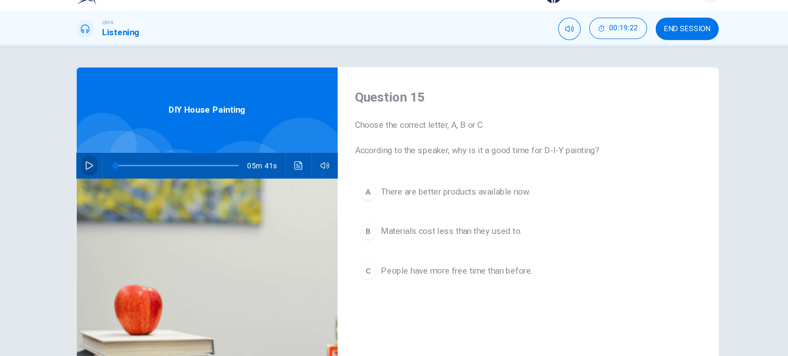
click at [151, 145] on button "button" at bounding box center [157, 145] width 13 height 20
type input "0"
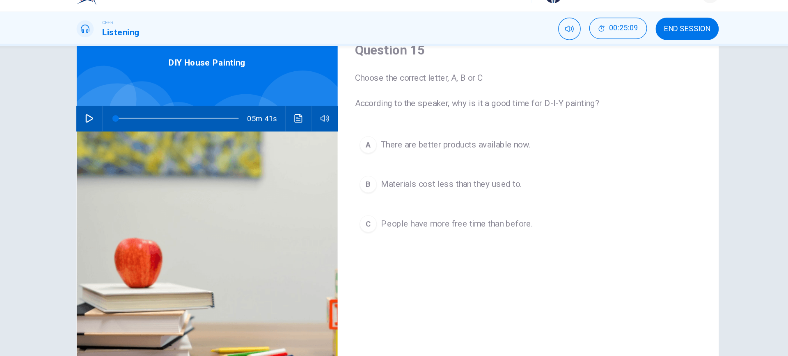
scroll to position [47, 0]
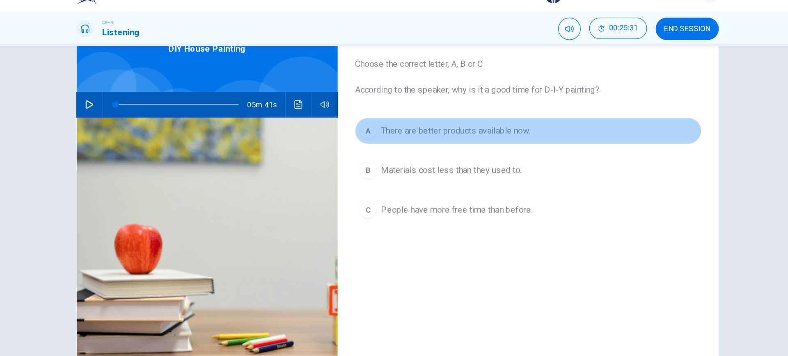
click at [490, 115] on span "There are better products available now." at bounding box center [438, 118] width 114 height 10
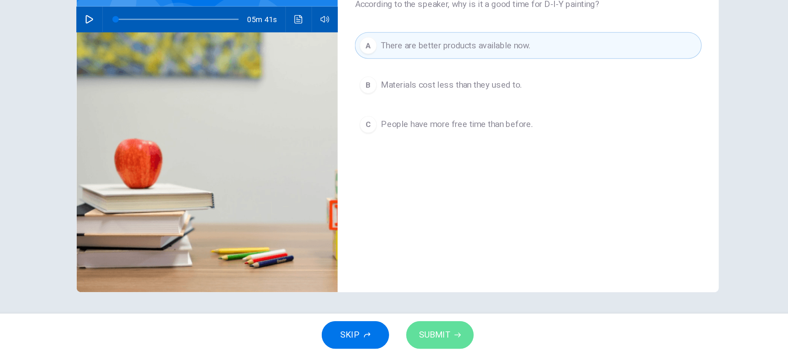
click at [431, 340] on span "SUBMIT" at bounding box center [422, 339] width 24 height 11
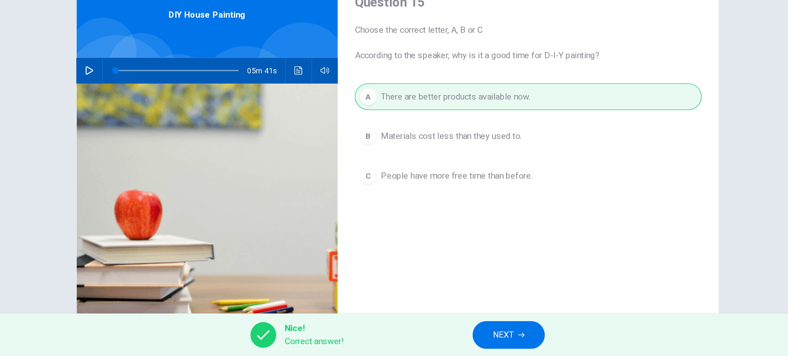
scroll to position [0, 0]
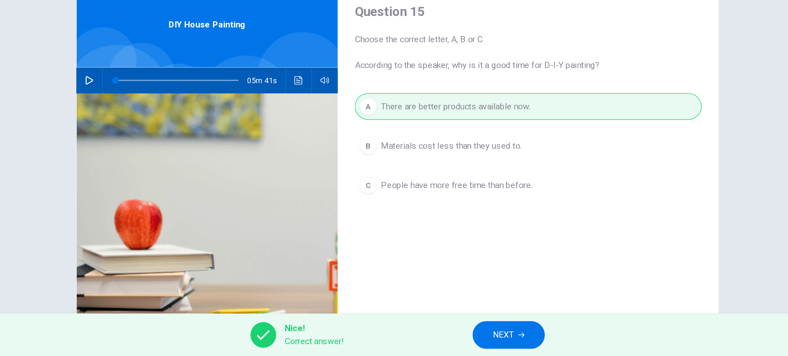
click at [498, 337] on button "NEXT" at bounding box center [478, 339] width 55 height 21
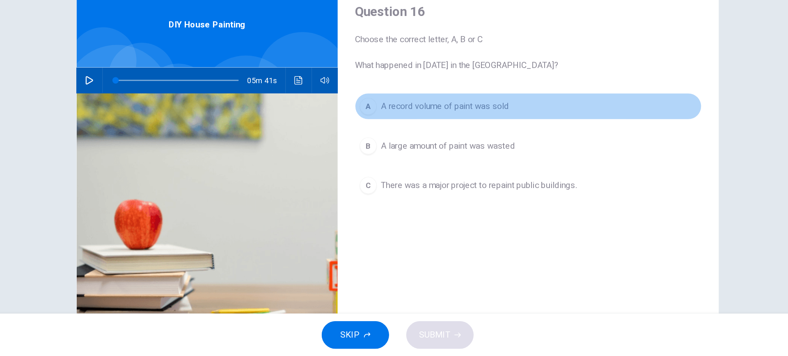
click at [438, 158] on button "A A record volume of paint was sold" at bounding box center [494, 164] width 266 height 21
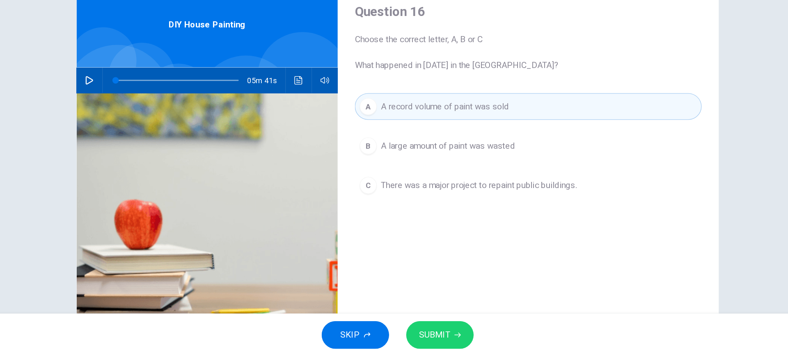
click at [425, 345] on span "SUBMIT" at bounding box center [422, 339] width 24 height 11
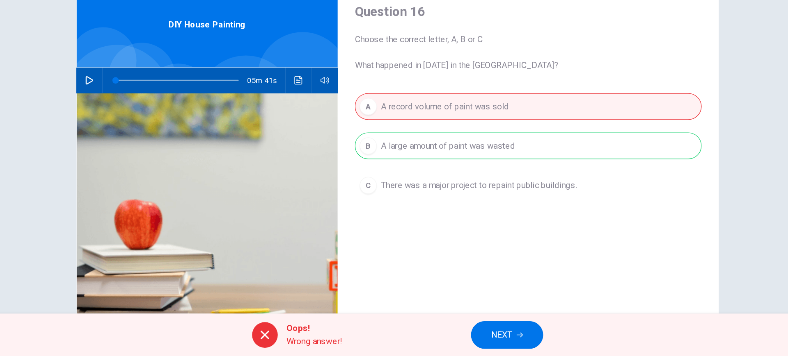
click at [492, 343] on button "NEXT" at bounding box center [477, 339] width 55 height 21
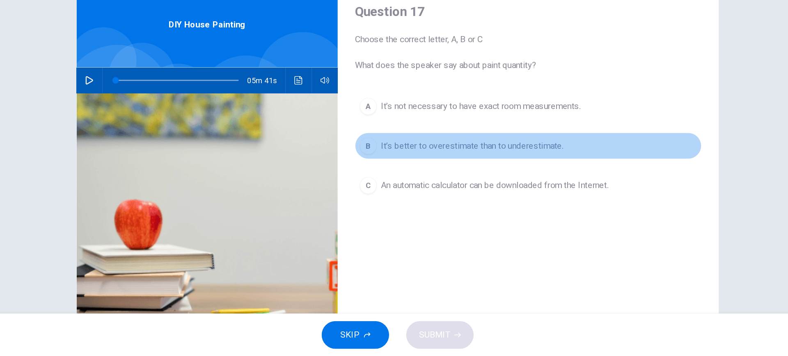
drag, startPoint x: 463, startPoint y: 198, endPoint x: 457, endPoint y: 200, distance: 6.4
click at [463, 198] on span "It’s better to overestimate than to underestimate." at bounding box center [451, 195] width 140 height 10
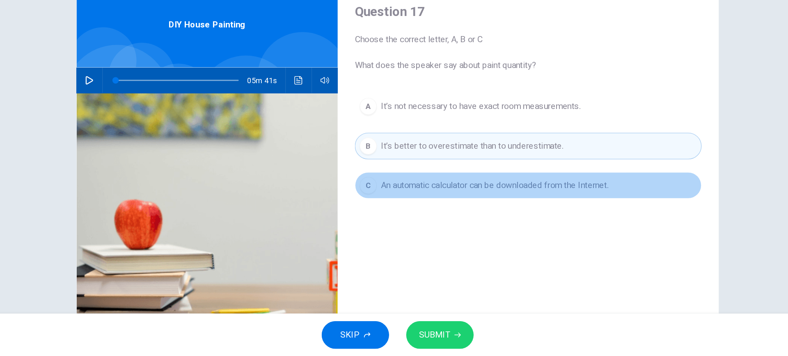
click at [454, 228] on span "An automatic calculator can be downloaded from the Internet." at bounding box center [468, 225] width 174 height 10
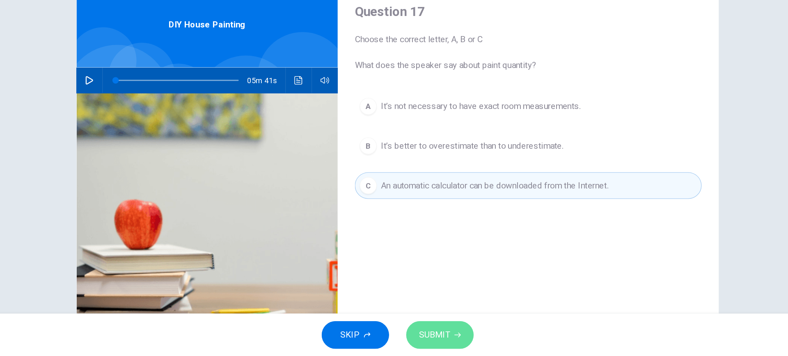
click at [422, 333] on button "SUBMIT" at bounding box center [426, 339] width 52 height 21
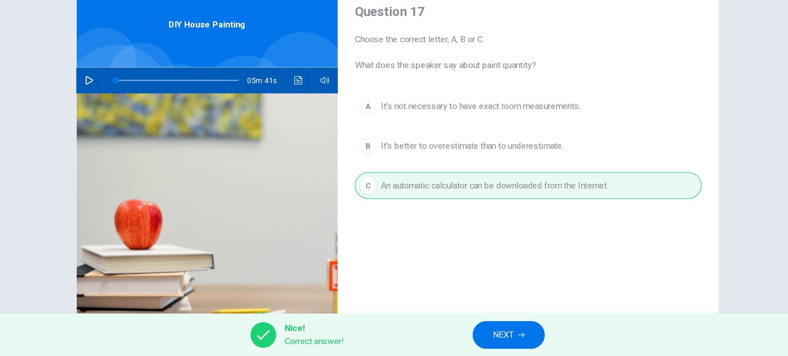
click at [463, 335] on button "NEXT" at bounding box center [478, 339] width 55 height 21
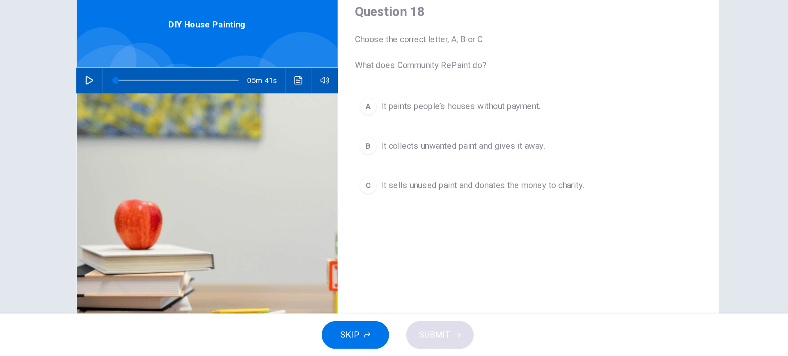
click at [438, 204] on button "B It collects unwanted paint and gives it away." at bounding box center [494, 195] width 266 height 21
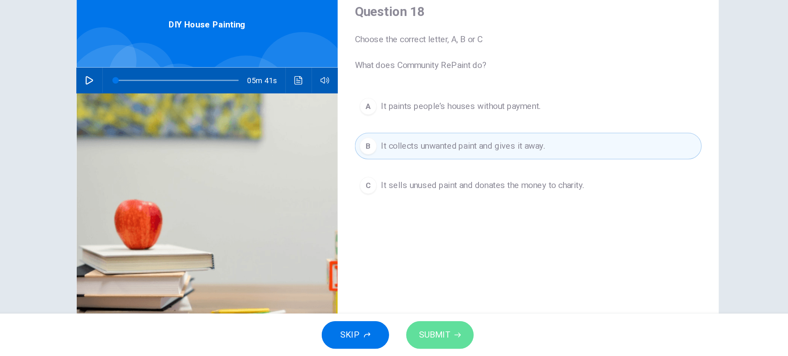
click at [432, 334] on span "SUBMIT" at bounding box center [422, 339] width 24 height 11
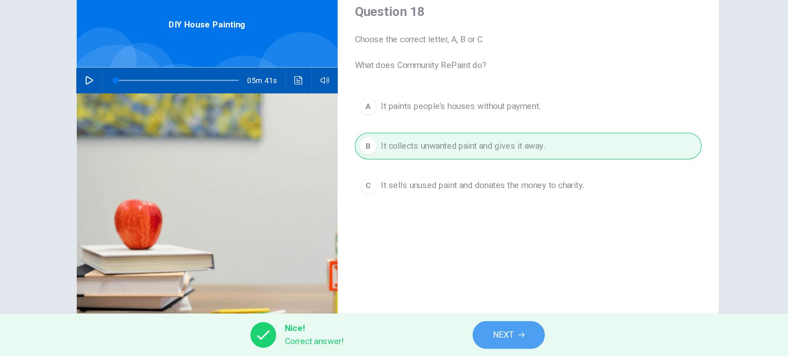
click at [492, 333] on button "NEXT" at bounding box center [478, 339] width 55 height 21
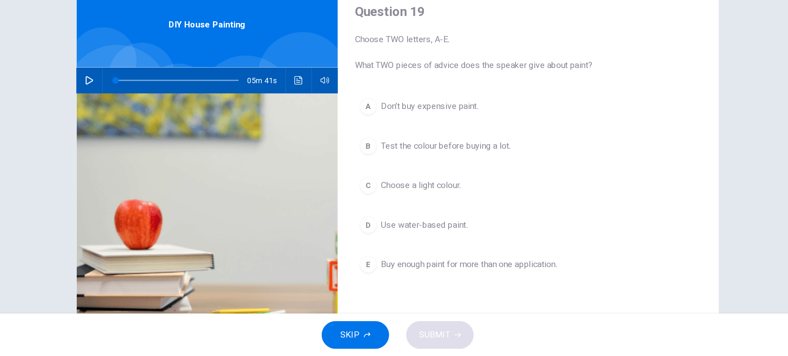
click at [410, 255] on span "Use water-based paint." at bounding box center [414, 256] width 66 height 10
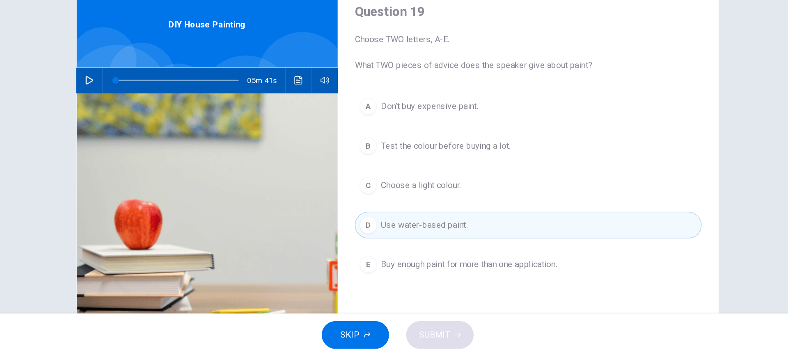
click at [447, 197] on span "Test the colour before buying a lot." at bounding box center [430, 195] width 99 height 10
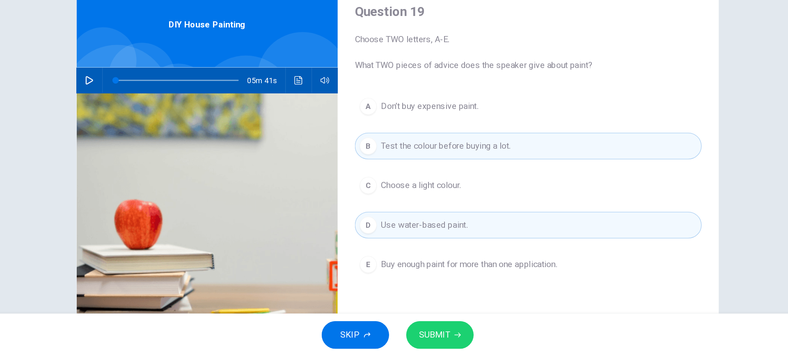
click at [437, 345] on button "SUBMIT" at bounding box center [426, 339] width 52 height 21
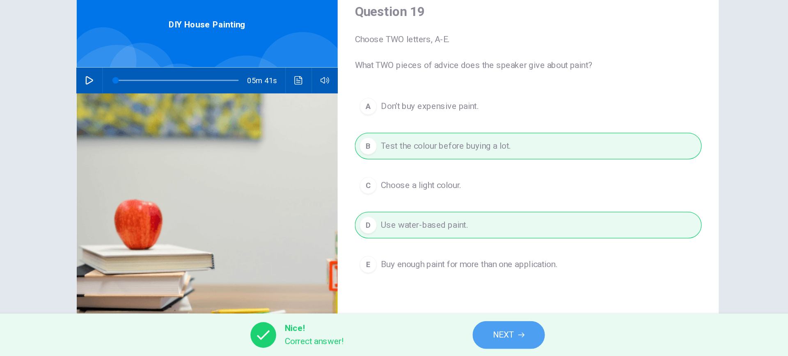
click at [489, 344] on button "NEXT" at bounding box center [478, 339] width 55 height 21
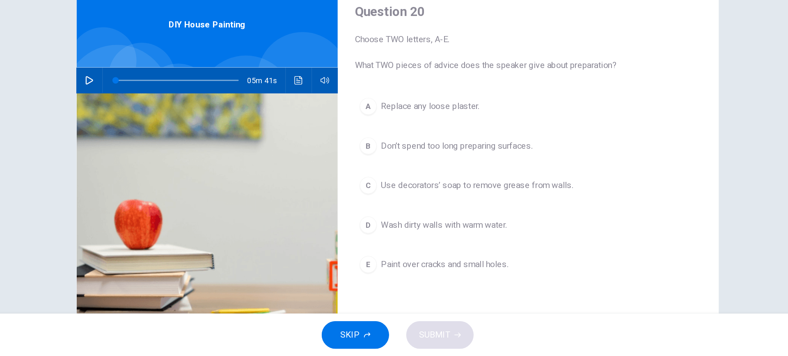
click at [432, 232] on button "C Use decorators’ soap to remove grease from walls." at bounding box center [494, 225] width 266 height 21
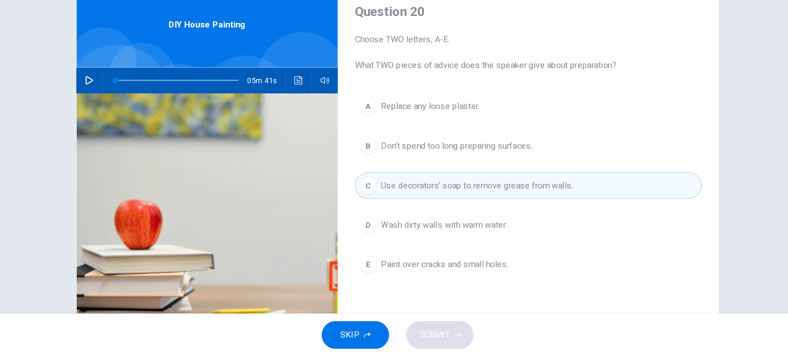
click at [390, 160] on span "Replace any loose plaster." at bounding box center [418, 165] width 75 height 10
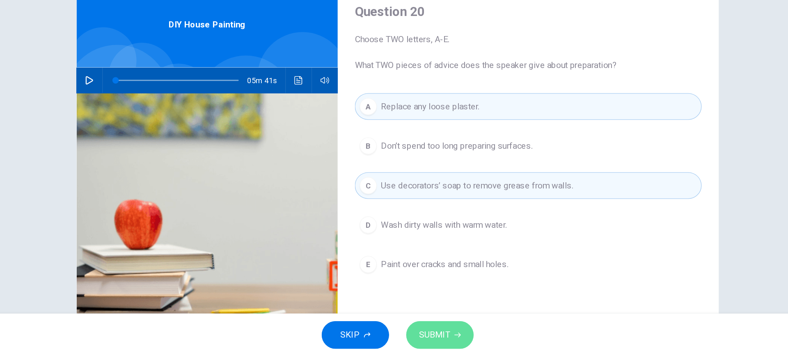
click at [426, 338] on span "SUBMIT" at bounding box center [422, 339] width 24 height 11
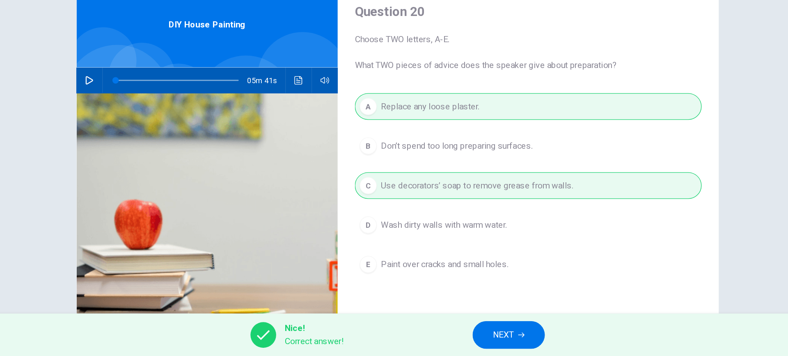
click at [493, 342] on button "NEXT" at bounding box center [478, 339] width 55 height 21
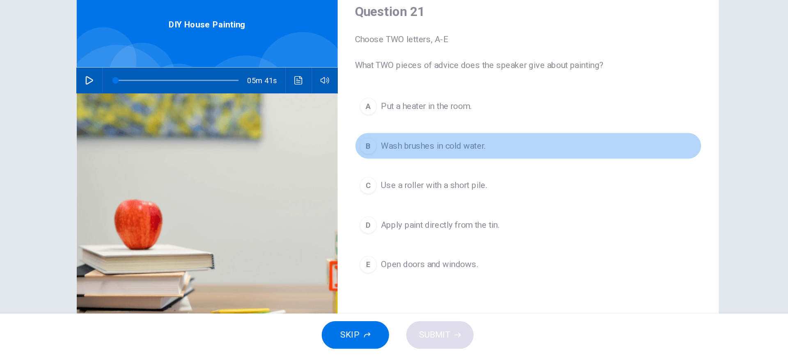
click at [448, 196] on span "Wash brushes in cold water." at bounding box center [421, 195] width 80 height 10
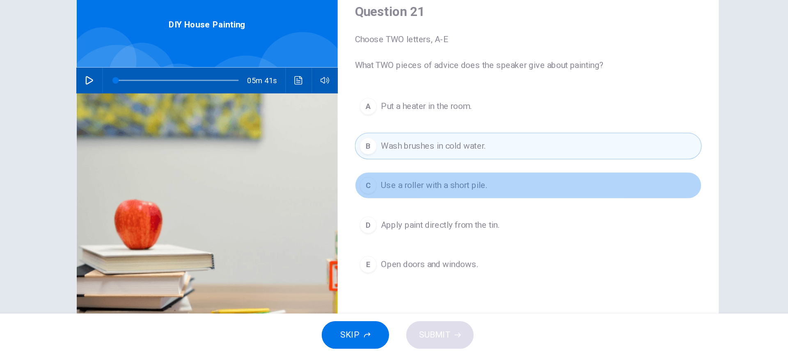
click at [445, 228] on span "Use a roller with a short pile." at bounding box center [421, 225] width 81 height 10
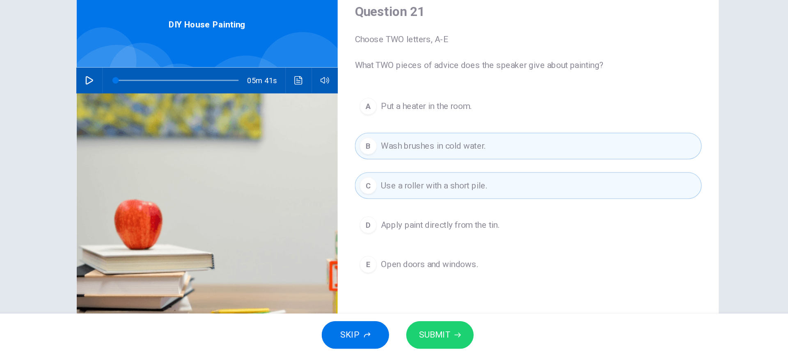
click at [437, 287] on span "Open doors and windows." at bounding box center [418, 286] width 74 height 10
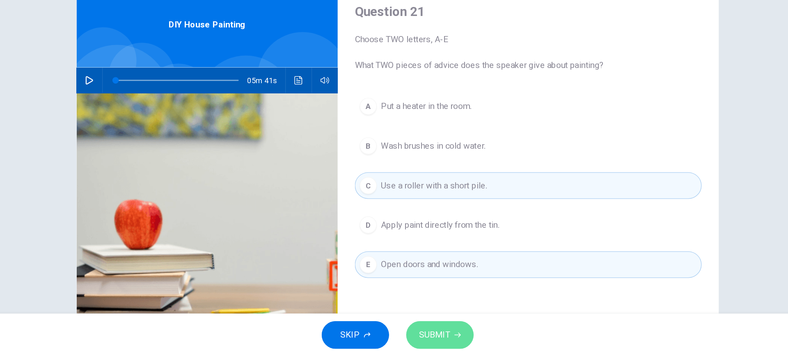
click at [434, 337] on button "SUBMIT" at bounding box center [426, 339] width 52 height 21
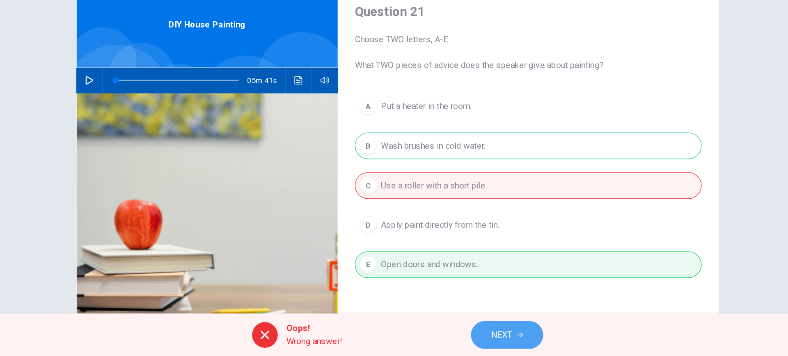
click at [473, 341] on span "NEXT" at bounding box center [474, 339] width 16 height 11
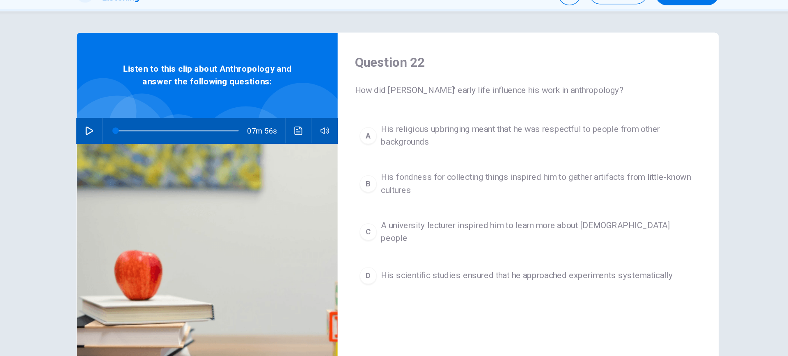
click at [157, 141] on button "button" at bounding box center [157, 145] width 13 height 20
click at [427, 191] on span "His fondness for collecting things inspired him to gather artifacts from little…" at bounding box center [502, 185] width 242 height 20
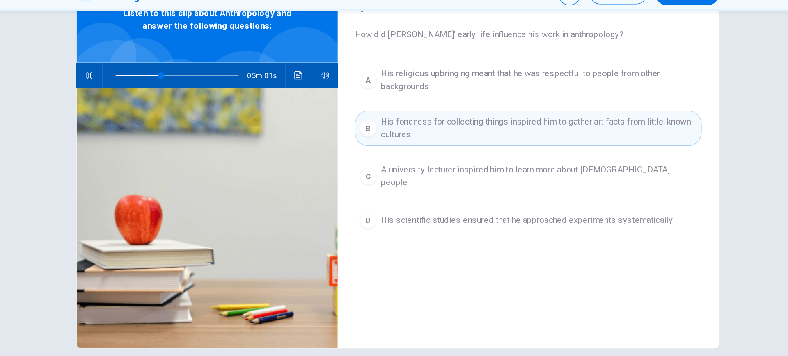
scroll to position [47, 0]
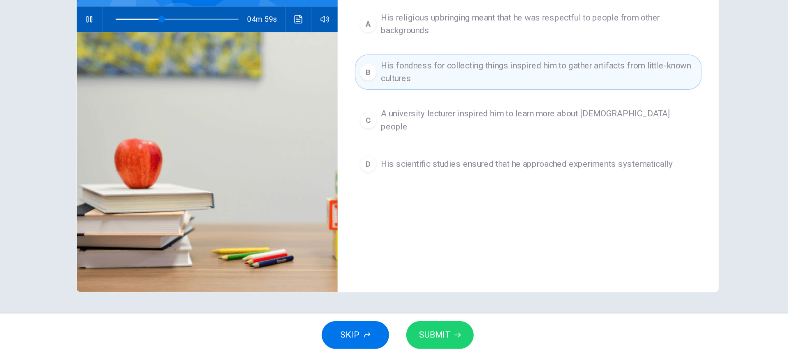
click at [431, 336] on span "SUBMIT" at bounding box center [422, 339] width 24 height 11
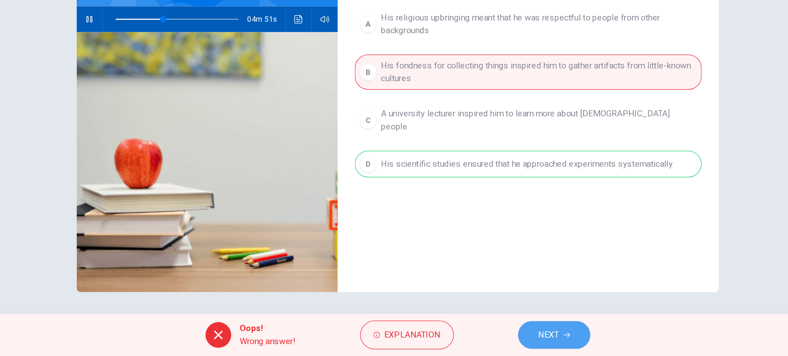
click at [514, 343] on span "NEXT" at bounding box center [510, 339] width 16 height 11
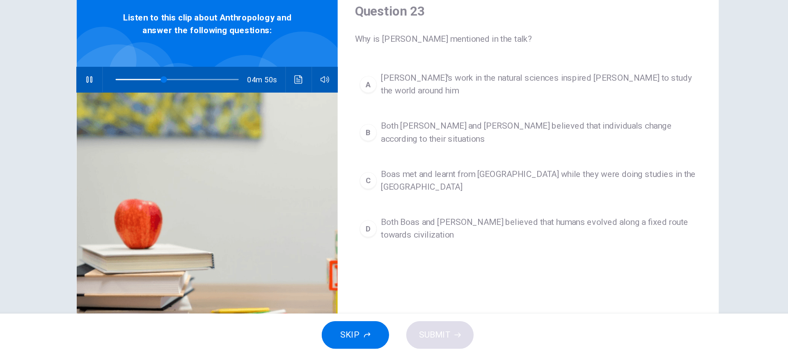
scroll to position [0, 0]
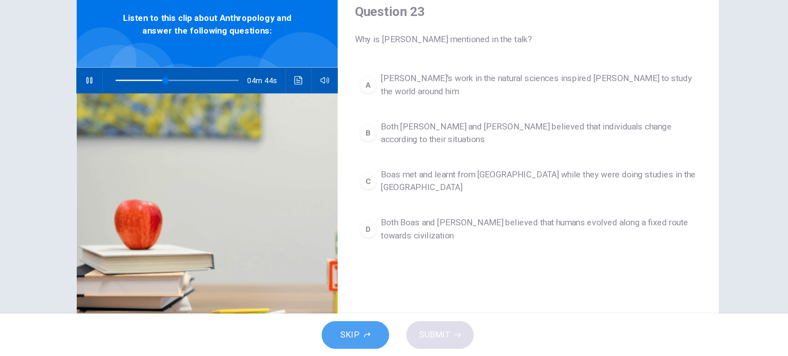
click at [352, 340] on span "SKIP" at bounding box center [357, 339] width 15 height 11
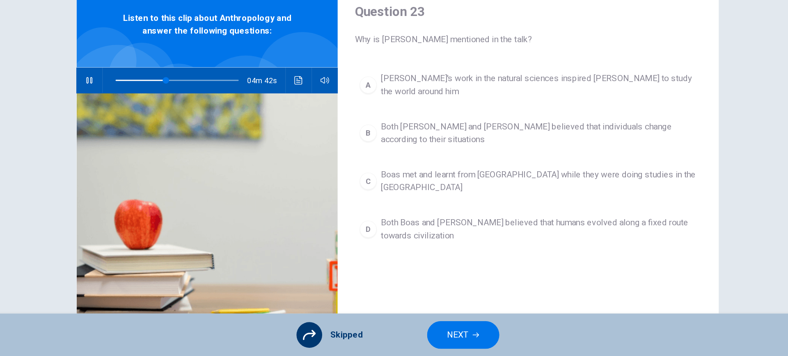
click at [430, 338] on button "NEXT" at bounding box center [443, 339] width 55 height 21
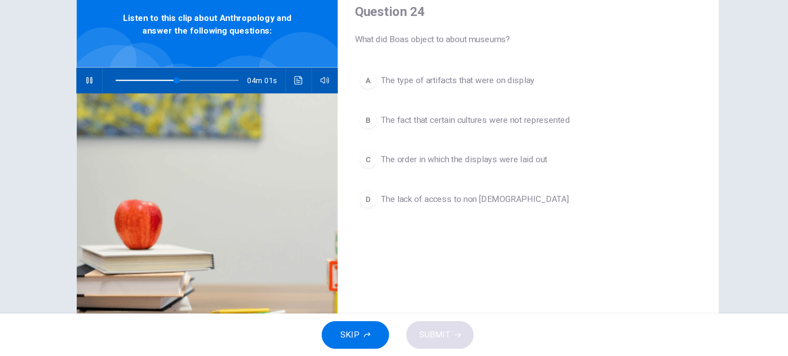
click at [359, 336] on span "SKIP" at bounding box center [357, 339] width 15 height 11
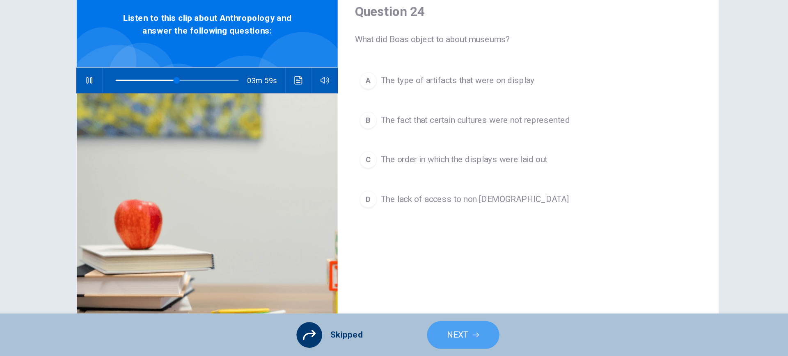
drag, startPoint x: 465, startPoint y: 335, endPoint x: 457, endPoint y: 335, distance: 7.8
click at [457, 335] on button "NEXT" at bounding box center [443, 339] width 55 height 21
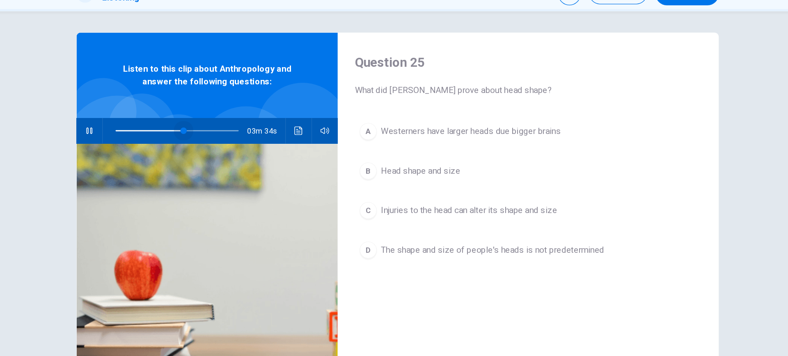
click at [227, 145] on span at bounding box center [229, 144] width 5 height 5
drag, startPoint x: 228, startPoint y: 143, endPoint x: 233, endPoint y: 144, distance: 5.1
click at [233, 144] on span at bounding box center [233, 144] width 5 height 5
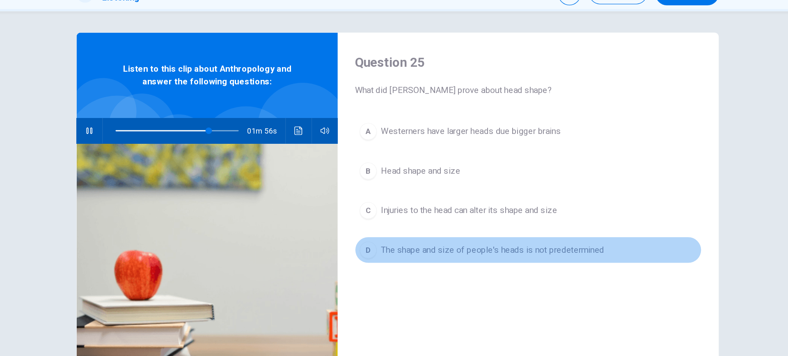
click at [408, 234] on span "The shape and size of people's heads is not predetermined" at bounding box center [466, 236] width 171 height 10
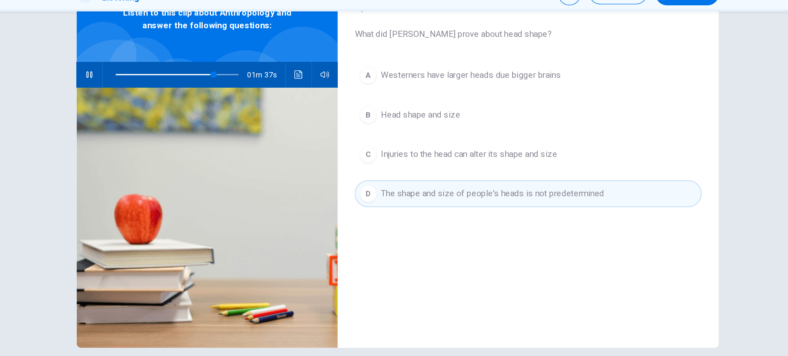
scroll to position [47, 0]
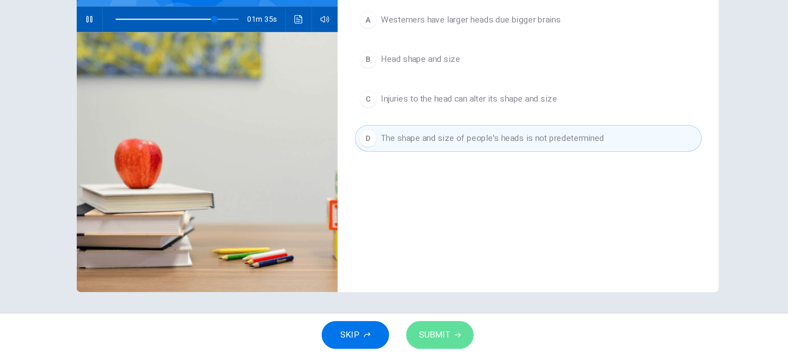
click at [428, 341] on span "SUBMIT" at bounding box center [422, 339] width 24 height 11
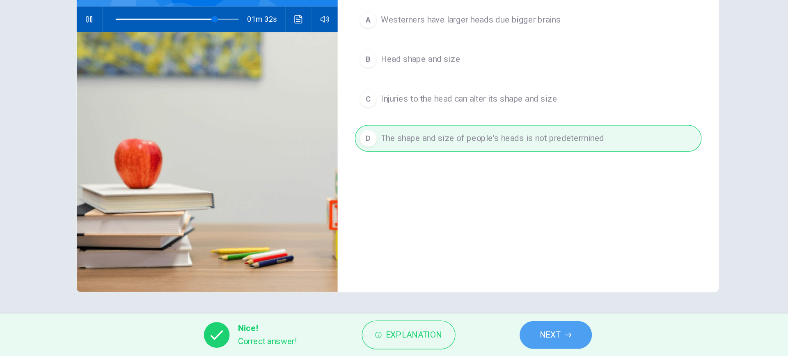
click at [500, 341] on button "NEXT" at bounding box center [514, 339] width 55 height 21
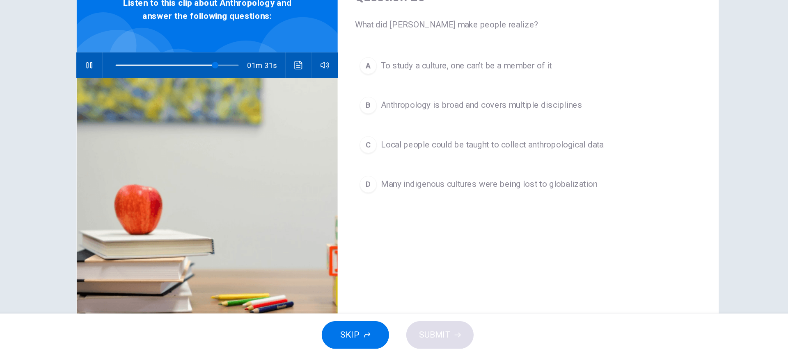
scroll to position [0, 0]
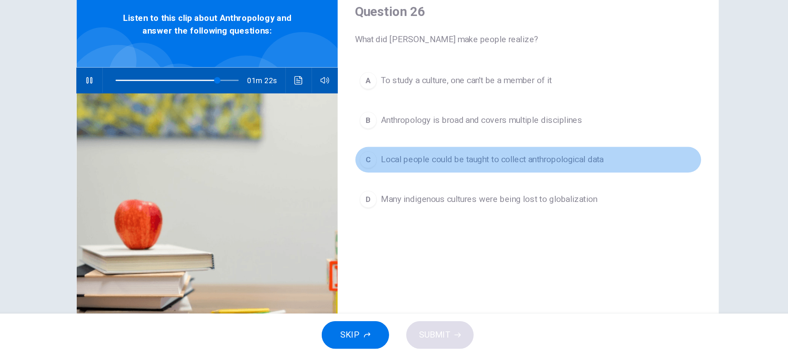
click at [393, 212] on button "C Local people could be taught to collect anthropological data" at bounding box center [494, 205] width 266 height 21
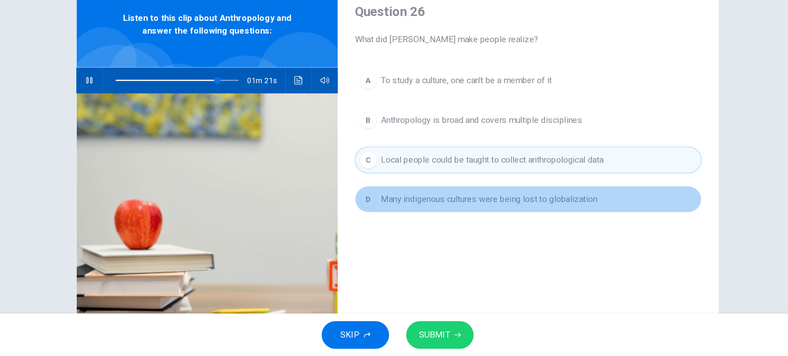
click at [393, 240] on span "Many indigenous cultures were being lost to globalization" at bounding box center [464, 236] width 166 height 10
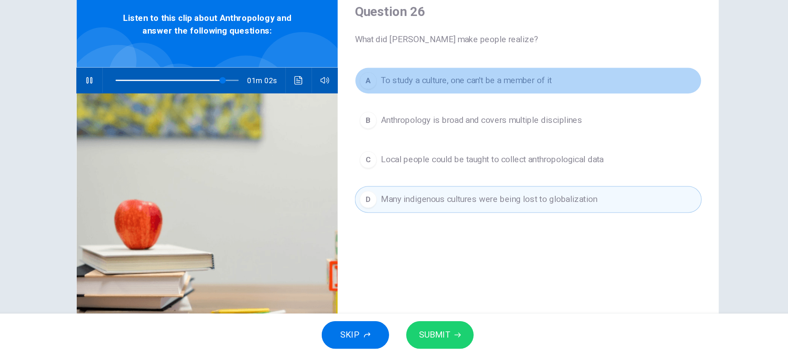
click at [394, 142] on span "To study a culture, one can't be a member of it" at bounding box center [446, 145] width 131 height 10
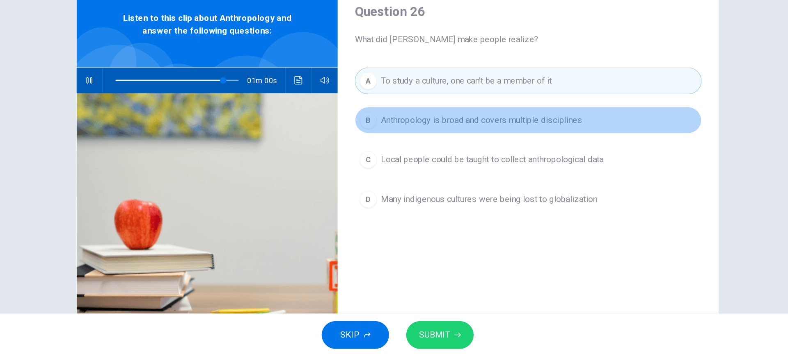
click at [398, 173] on span "Anthropology is broad and covers multiple disciplines" at bounding box center [458, 175] width 154 height 10
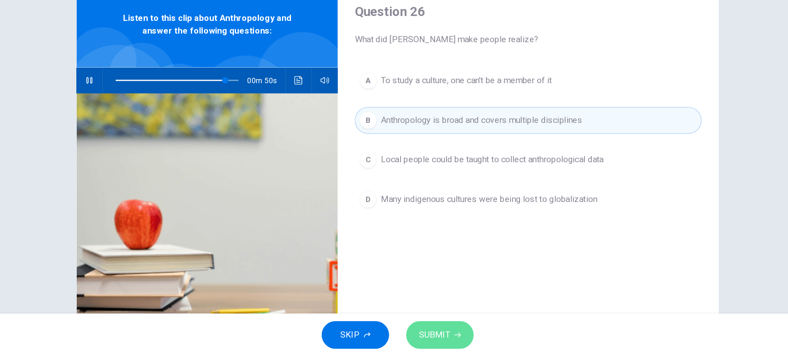
click at [427, 339] on span "SUBMIT" at bounding box center [422, 339] width 24 height 11
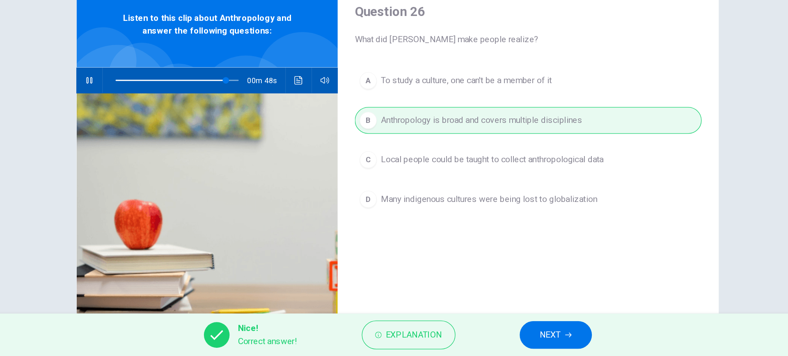
click at [508, 352] on div "Nice! Correct answer! Explanation NEXT" at bounding box center [394, 340] width 788 height 33
type input "90"
click at [511, 325] on div "Nice! Correct answer! Explanation NEXT" at bounding box center [394, 340] width 788 height 33
drag, startPoint x: 508, startPoint y: 337, endPoint x: 508, endPoint y: 328, distance: 9.4
click at [508, 337] on span "NEXT" at bounding box center [511, 339] width 16 height 11
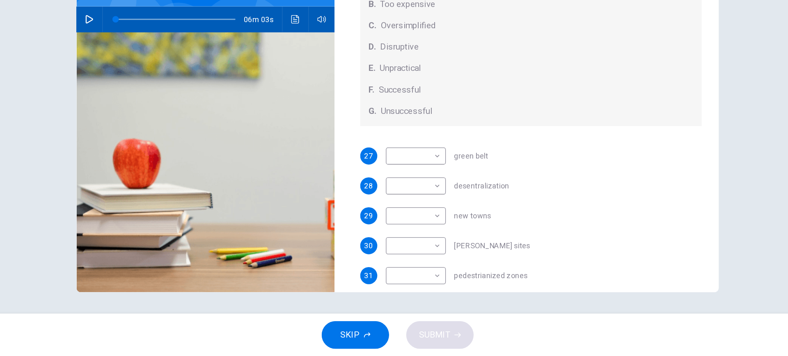
scroll to position [86, 0]
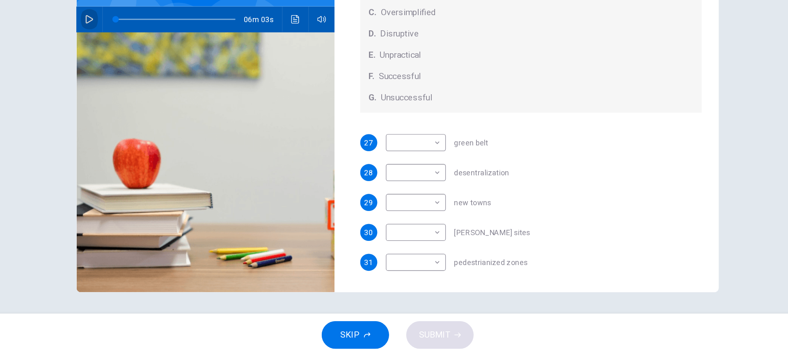
click at [154, 94] on icon "button" at bounding box center [157, 97] width 7 height 7
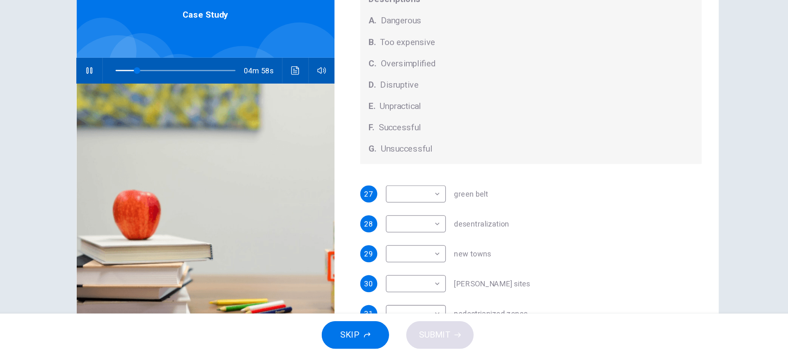
scroll to position [75, 0]
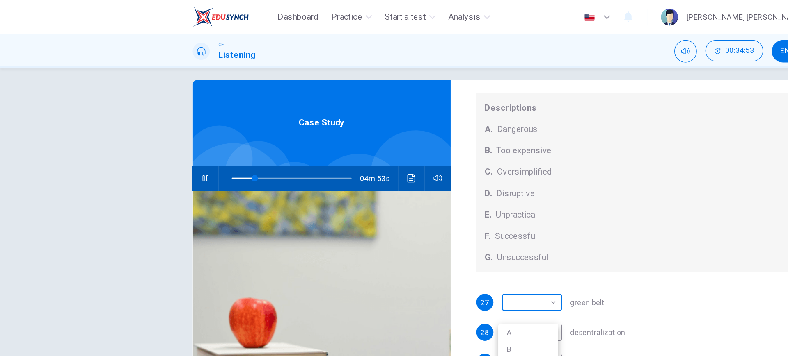
click at [325, 161] on body "Dashboard Practice Start a test Analysis English en ​ NURUL NABIHAH BINTI ZULKI…" at bounding box center [394, 178] width 788 height 356
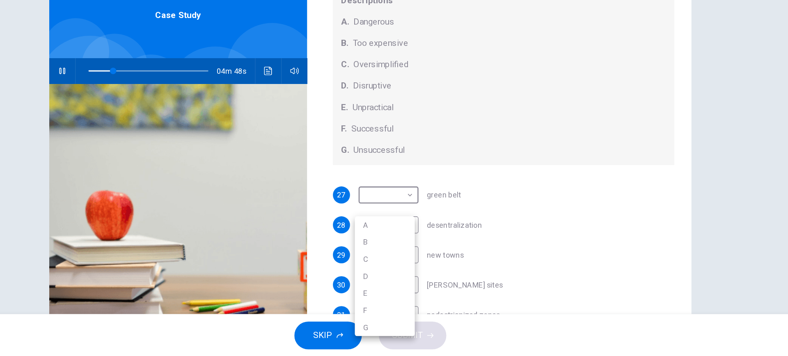
type input "21"
click at [418, 282] on li "C" at bounding box center [405, 281] width 46 height 13
type input "C"
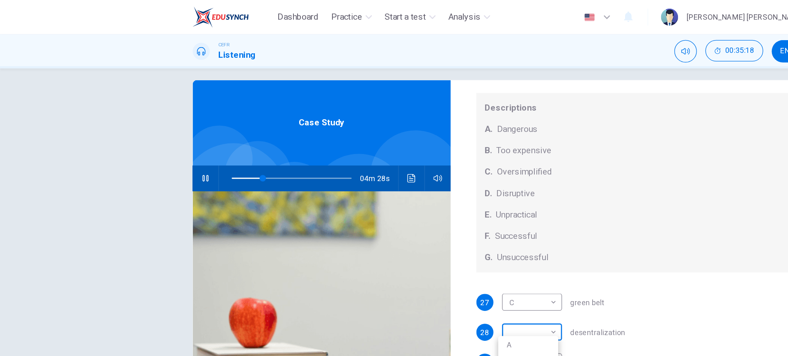
click at [308, 180] on body "Dashboard Practice Start a test Analysis English en ​ NURUL NABIHAH BINTI ZULKI…" at bounding box center [394, 178] width 788 height 356
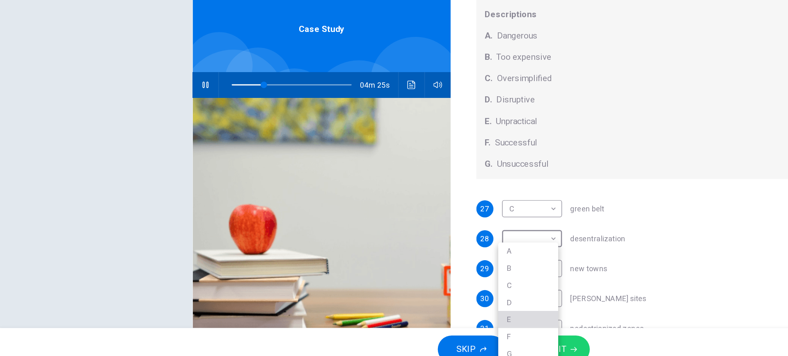
type input "27"
click at [400, 313] on li "E" at bounding box center [405, 316] width 46 height 13
type input "E"
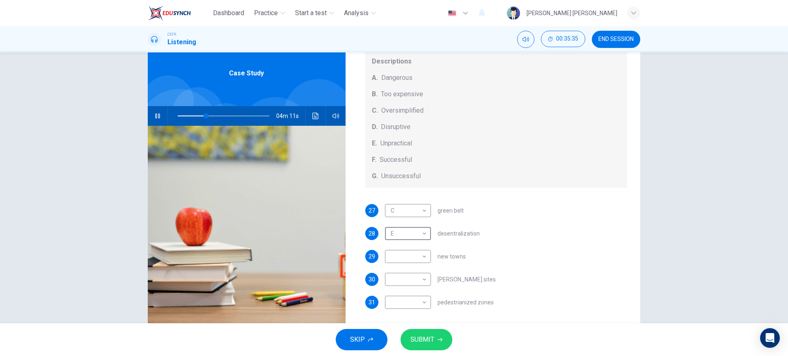
scroll to position [29, 0]
click at [417, 253] on body "Dashboard Practice Start a test Analysis English en ​ NURUL NABIHAH BINTI ZULKI…" at bounding box center [394, 178] width 788 height 356
type input "36"
click at [416, 274] on li "B" at bounding box center [405, 277] width 46 height 13
type input "B"
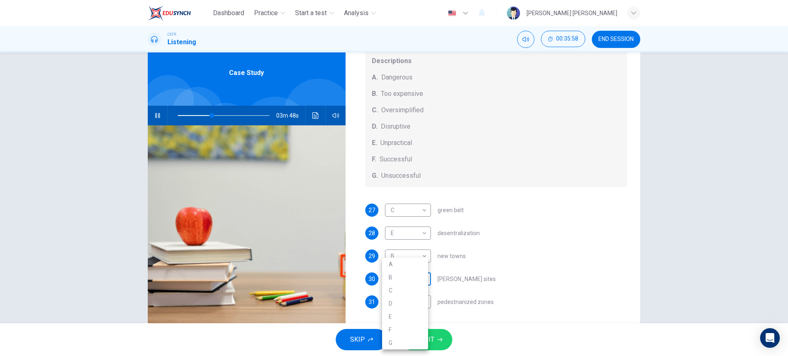
click at [421, 280] on body "Dashboard Practice Start a test Analysis English en ​ NURUL NABIHAH BINTI ZULKI…" at bounding box center [394, 178] width 788 height 356
click at [493, 273] on div at bounding box center [394, 178] width 788 height 356
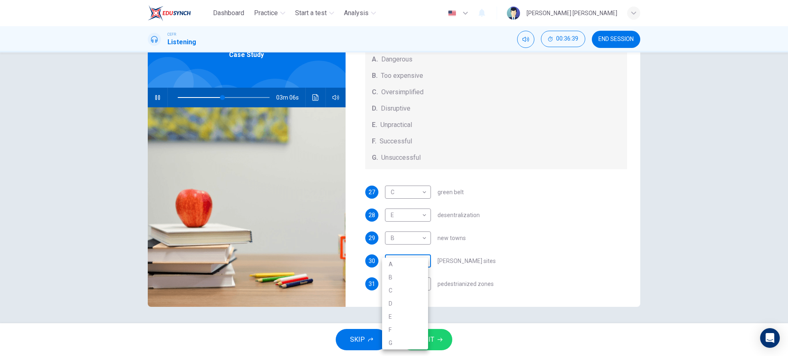
click at [415, 265] on body "Dashboard Practice Start a test Analysis English en ​ NURUL NABIHAH BINTI ZULKI…" at bounding box center [394, 178] width 788 height 356
type input "49"
click at [402, 304] on li "D" at bounding box center [405, 303] width 46 height 13
type input "D"
click at [413, 283] on body "Dashboard Practice Start a test Analysis English en ​ NURUL NABIHAH BINTI ZULKI…" at bounding box center [394, 178] width 788 height 356
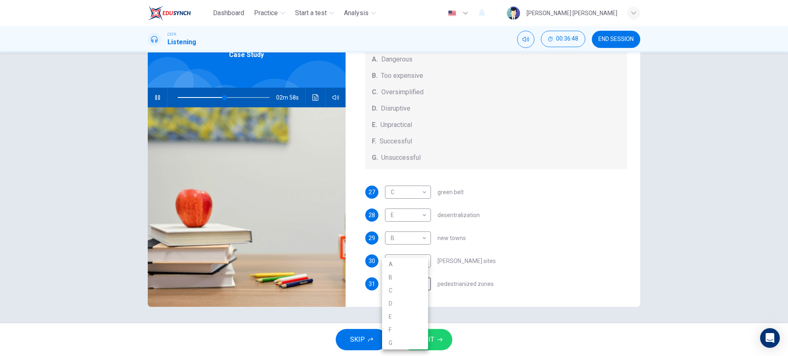
click at [478, 224] on div at bounding box center [394, 178] width 788 height 356
click at [404, 289] on body "Dashboard Practice Start a test Analysis English en ​ NURUL NABIHAH BINTI ZULKI…" at bounding box center [394, 178] width 788 height 356
type input "53"
click at [422, 307] on li "D" at bounding box center [405, 303] width 46 height 13
type input "D"
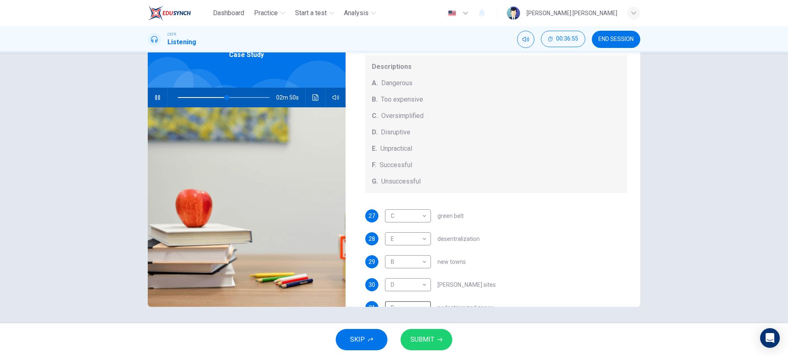
scroll to position [86, 0]
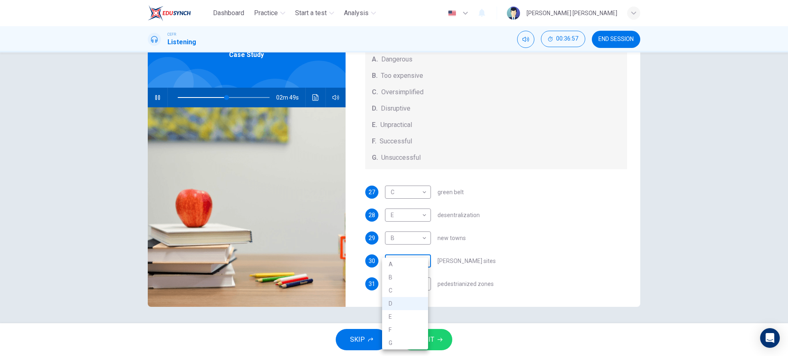
click at [398, 258] on body "Dashboard Practice Start a test Analysis English en ​ NURUL NABIHAH BINTI ZULKI…" at bounding box center [394, 178] width 788 height 356
type input "54"
click at [393, 265] on li "A" at bounding box center [405, 264] width 46 height 13
type input "A"
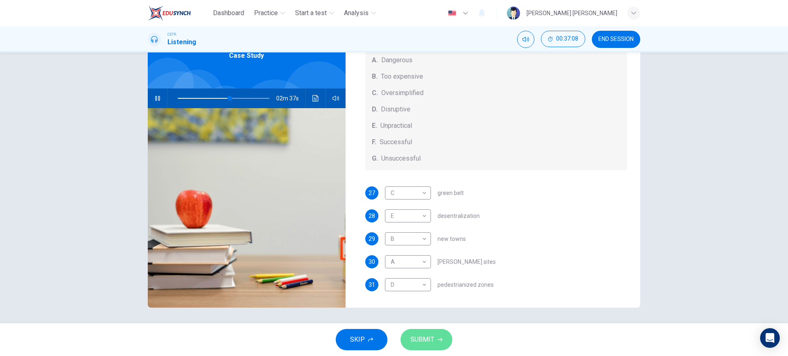
click at [442, 343] on button "SUBMIT" at bounding box center [426, 339] width 52 height 21
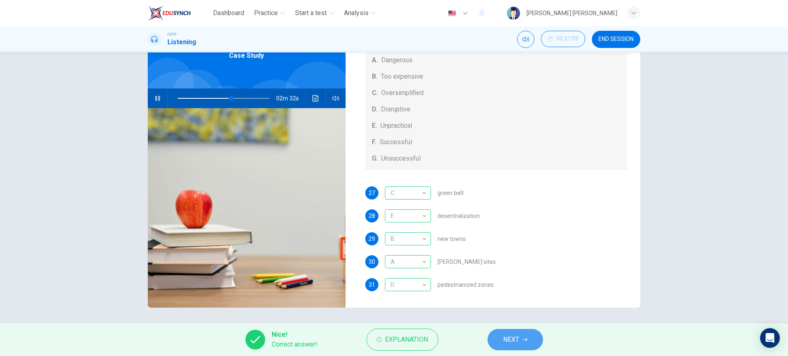
click at [529, 344] on button "NEXT" at bounding box center [514, 339] width 55 height 21
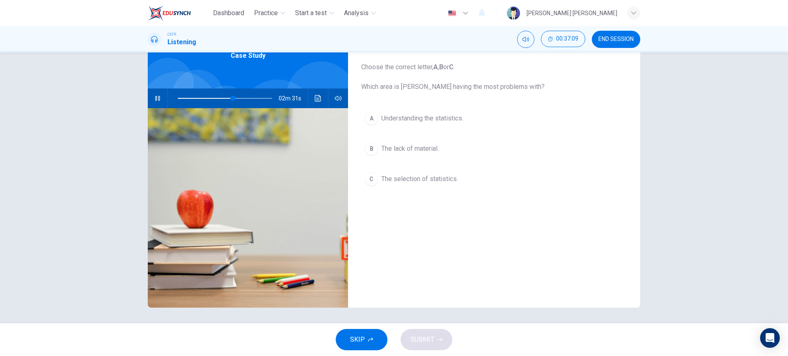
scroll to position [0, 0]
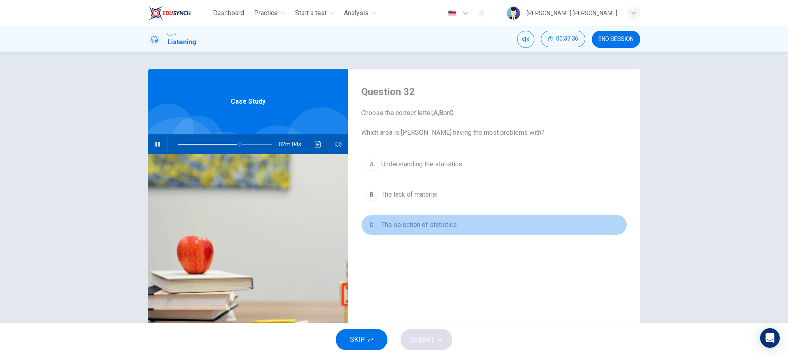
click at [436, 221] on span "The selection of statistics." at bounding box center [419, 225] width 77 height 10
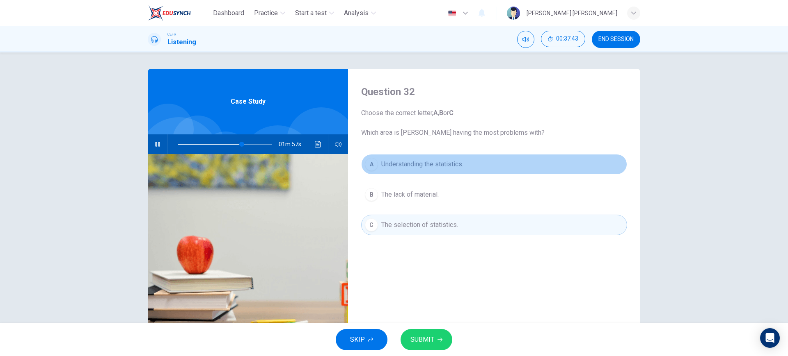
click at [463, 165] on button "A Understanding the statistics." at bounding box center [494, 164] width 266 height 21
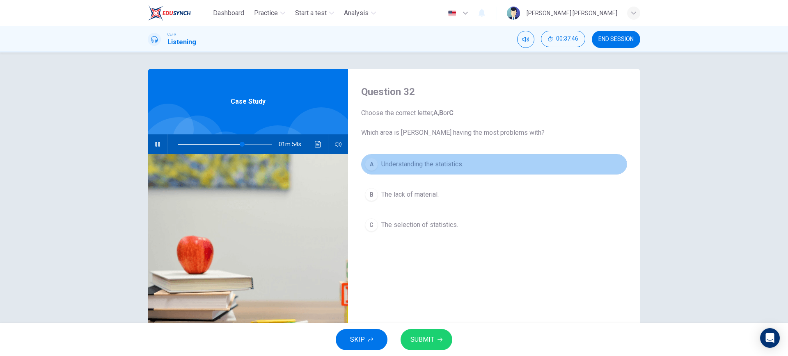
click at [463, 165] on button "A Understanding the statistics." at bounding box center [494, 164] width 266 height 21
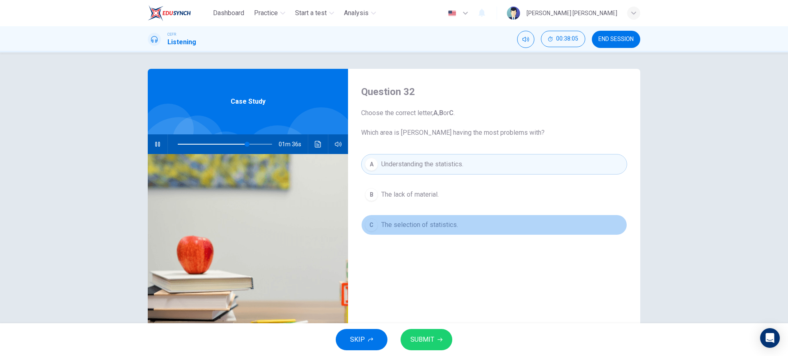
click at [457, 224] on button "C The selection of statistics." at bounding box center [494, 225] width 266 height 21
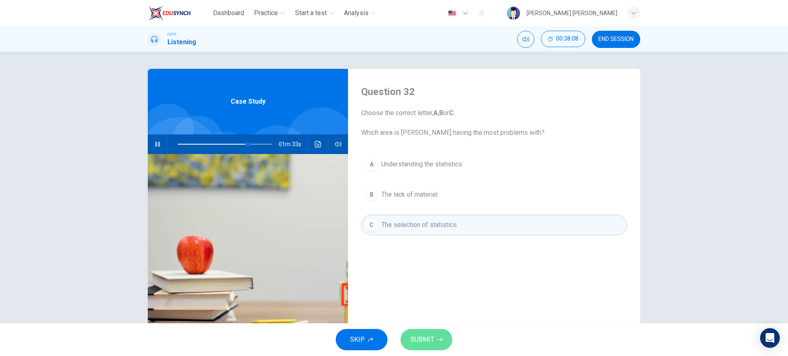
click at [444, 333] on button "SUBMIT" at bounding box center [426, 339] width 52 height 21
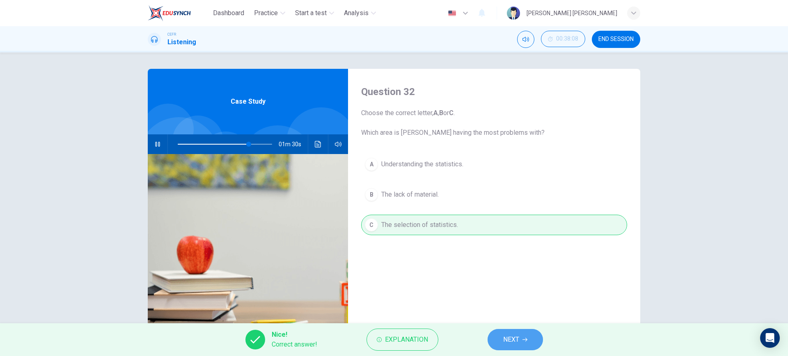
click at [505, 342] on span "NEXT" at bounding box center [511, 339] width 16 height 11
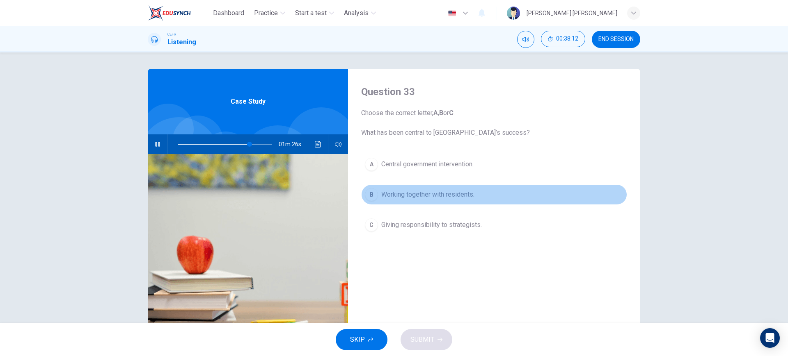
click at [457, 196] on span "Working together with residents." at bounding box center [427, 195] width 93 height 10
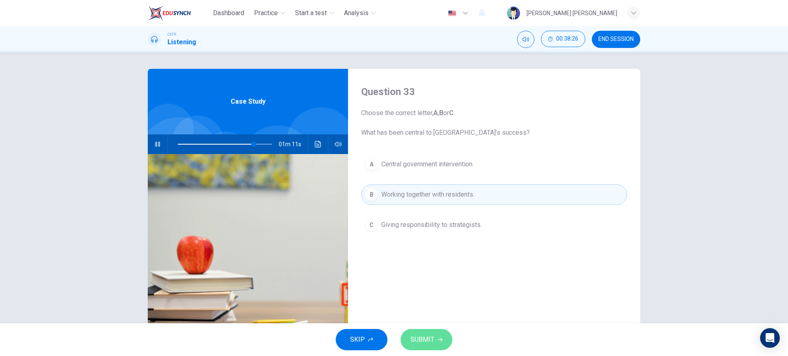
click at [417, 338] on span "SUBMIT" at bounding box center [422, 339] width 24 height 11
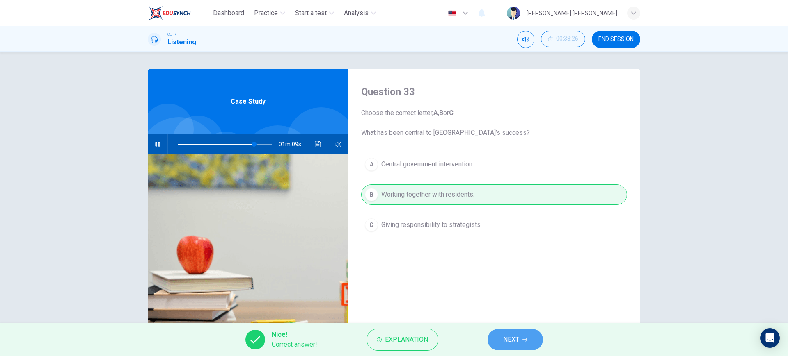
click at [518, 333] on button "NEXT" at bounding box center [514, 339] width 55 height 21
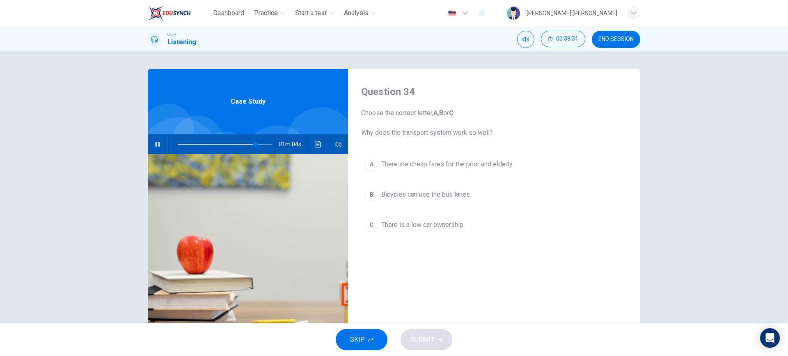
click at [460, 173] on button "A There are cheap fares for the poor and elderly." at bounding box center [494, 164] width 266 height 21
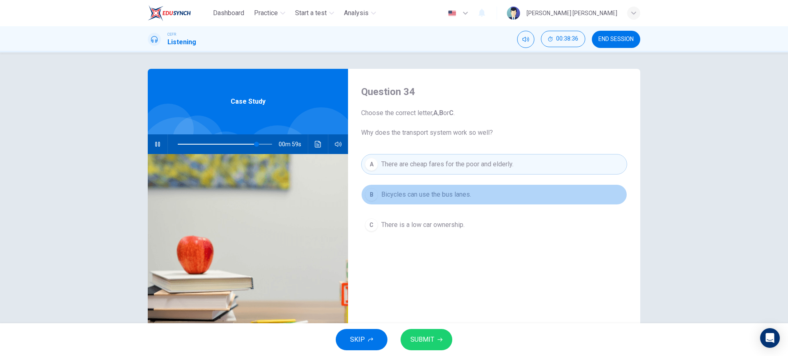
click at [470, 205] on button "B Bicycles can use the bus lanes." at bounding box center [494, 195] width 266 height 21
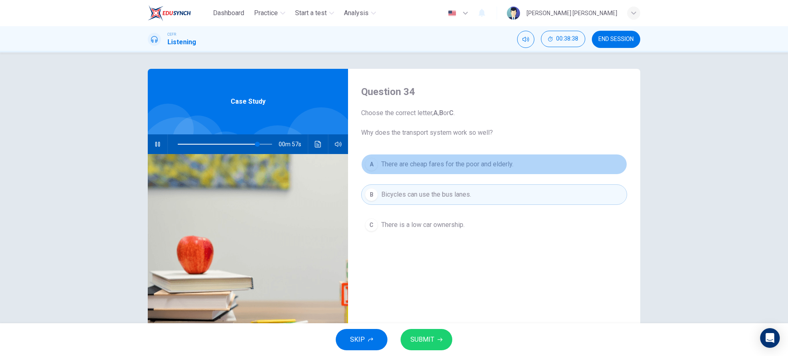
click at [472, 173] on button "A There are cheap fares for the poor and elderly." at bounding box center [494, 164] width 266 height 21
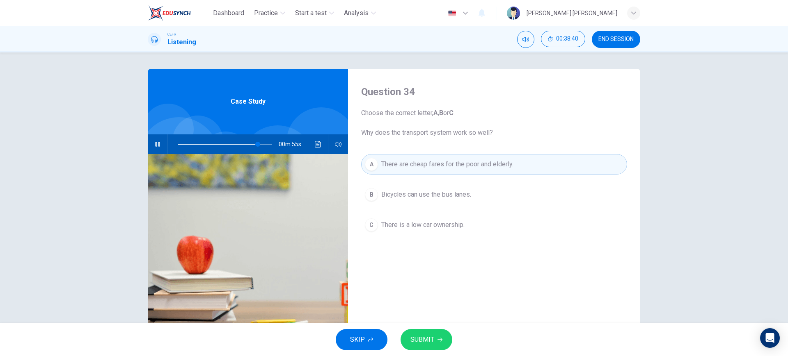
click at [431, 326] on div "SKIP SUBMIT" at bounding box center [394, 340] width 788 height 33
click at [431, 330] on button "SUBMIT" at bounding box center [426, 339] width 52 height 21
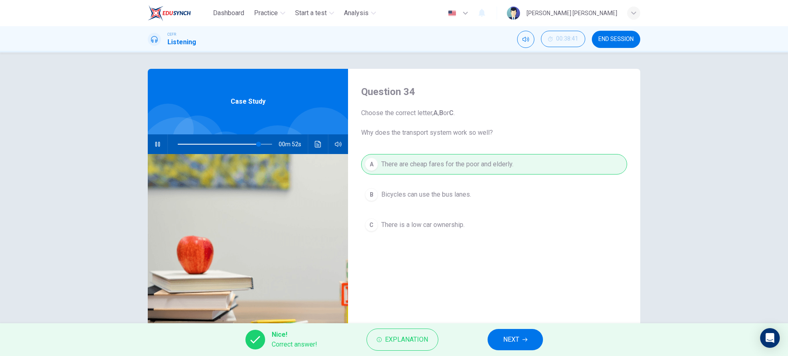
click at [499, 339] on button "NEXT" at bounding box center [514, 339] width 55 height 21
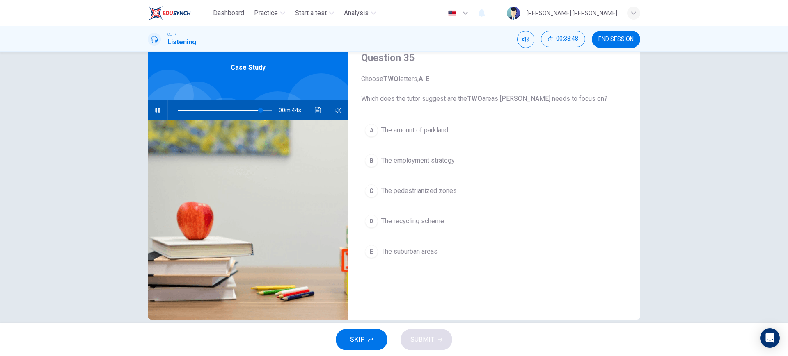
scroll to position [34, 0]
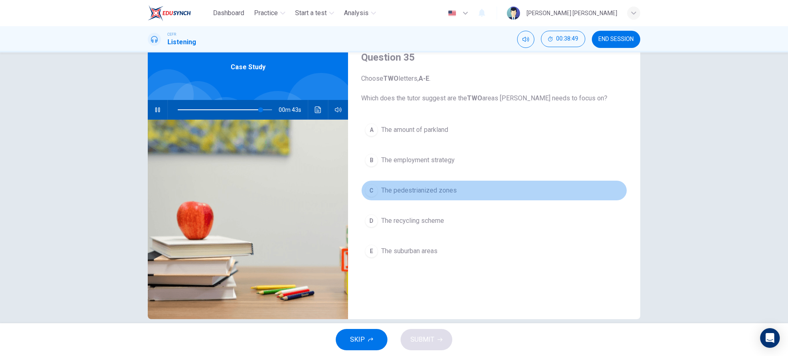
click at [437, 195] on span "The pedestrianized zones" at bounding box center [418, 191] width 75 height 10
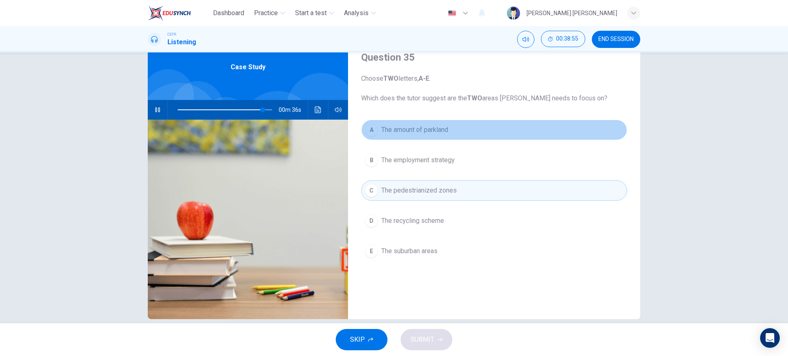
click at [447, 130] on span "The amount of parkland" at bounding box center [414, 130] width 67 height 10
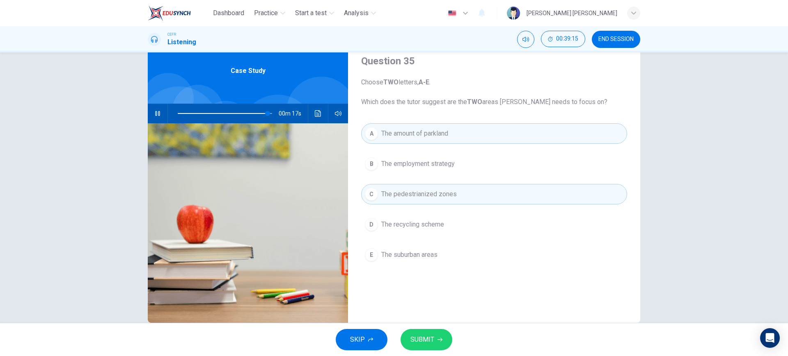
scroll to position [30, 0]
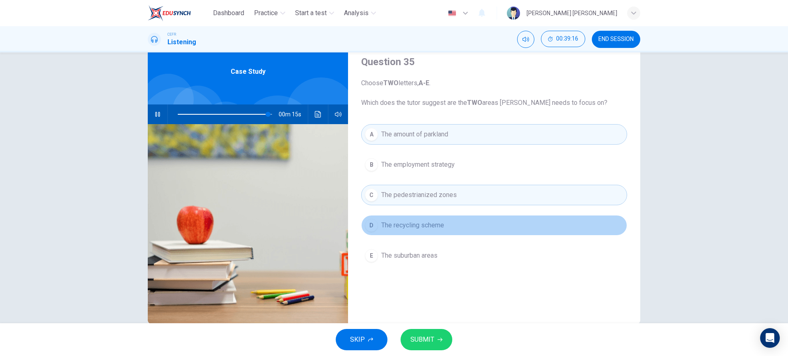
click at [436, 230] on span "The recycling scheme" at bounding box center [412, 226] width 63 height 10
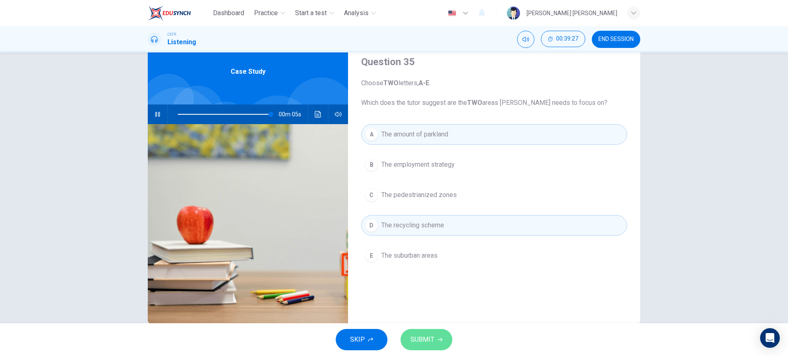
click at [432, 345] on span "SUBMIT" at bounding box center [422, 339] width 24 height 11
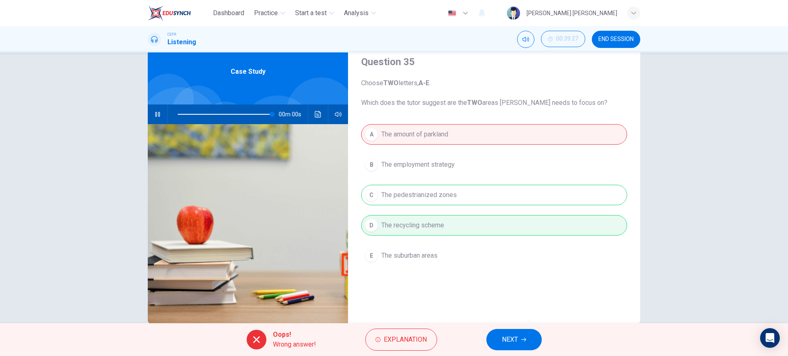
type input "0"
click at [627, 34] on button "END SESSION" at bounding box center [615, 39] width 48 height 17
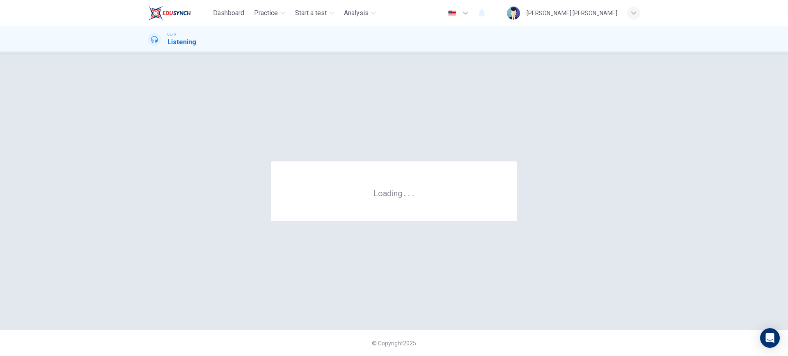
scroll to position [0, 0]
